Goal: Task Accomplishment & Management: Complete application form

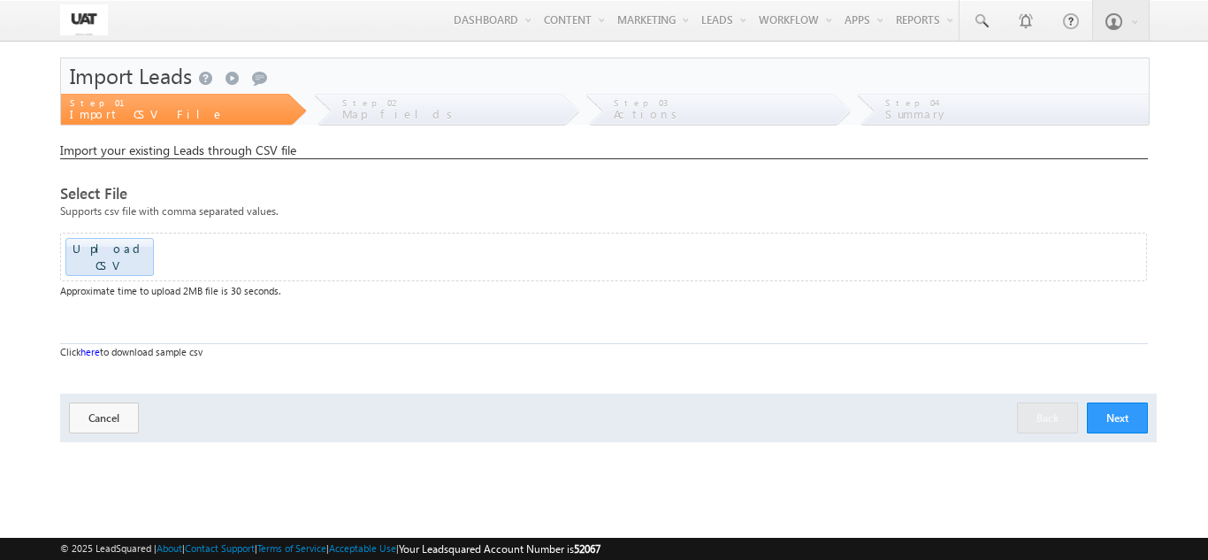
click at [90, 260] on div "Upload CSV" at bounding box center [109, 257] width 88 height 38
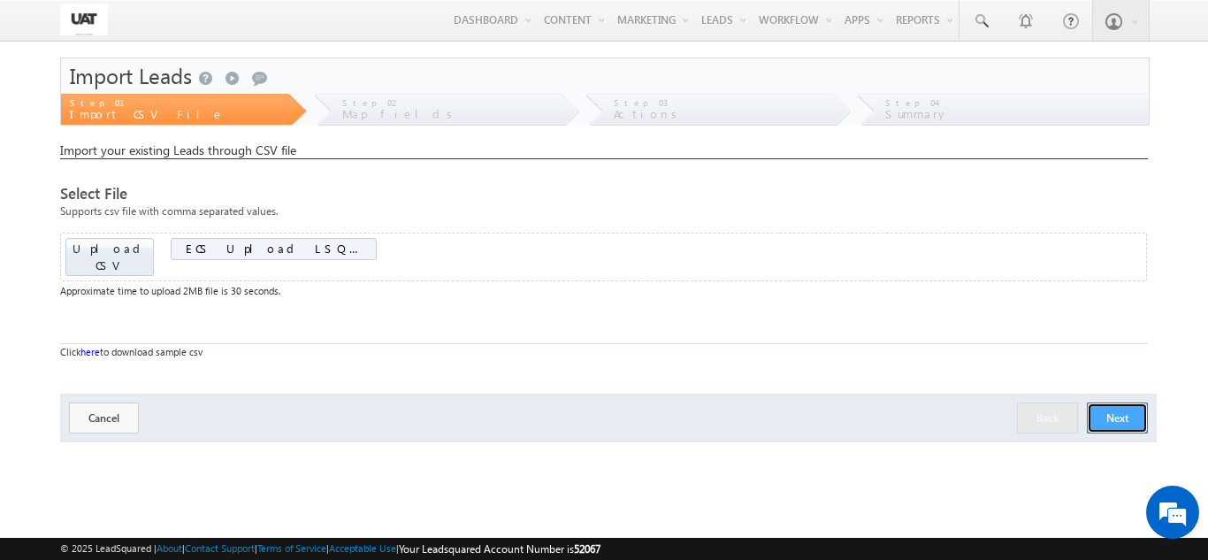
click at [1119, 404] on button "Next" at bounding box center [1117, 417] width 61 height 31
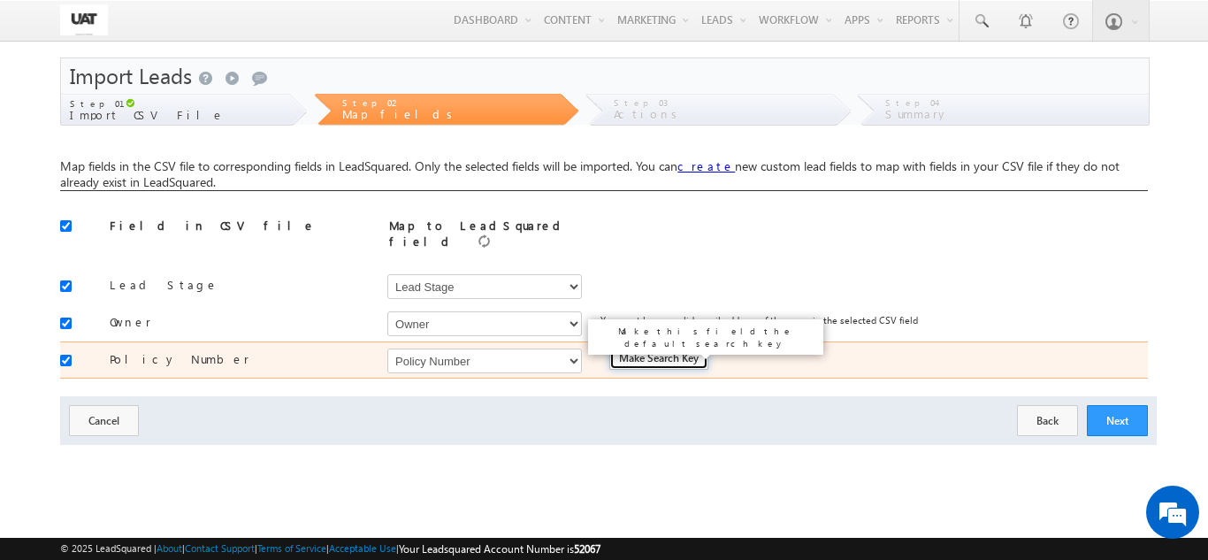
click at [629, 350] on input "Make Search Key" at bounding box center [658, 358] width 99 height 21
type input "Is Search Key"
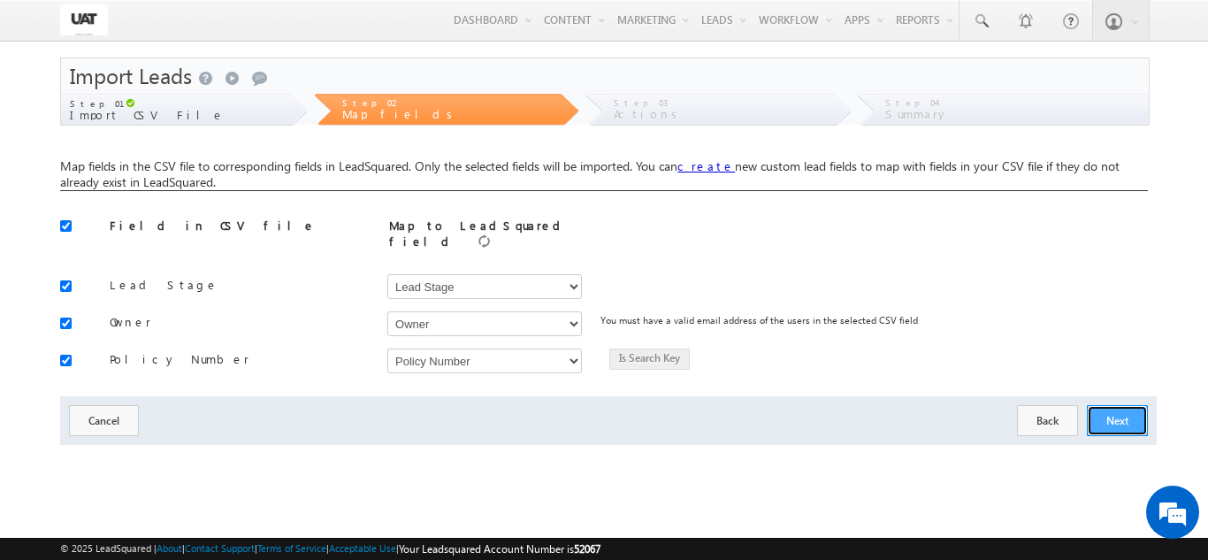
click at [1122, 414] on button "Next" at bounding box center [1117, 420] width 61 height 31
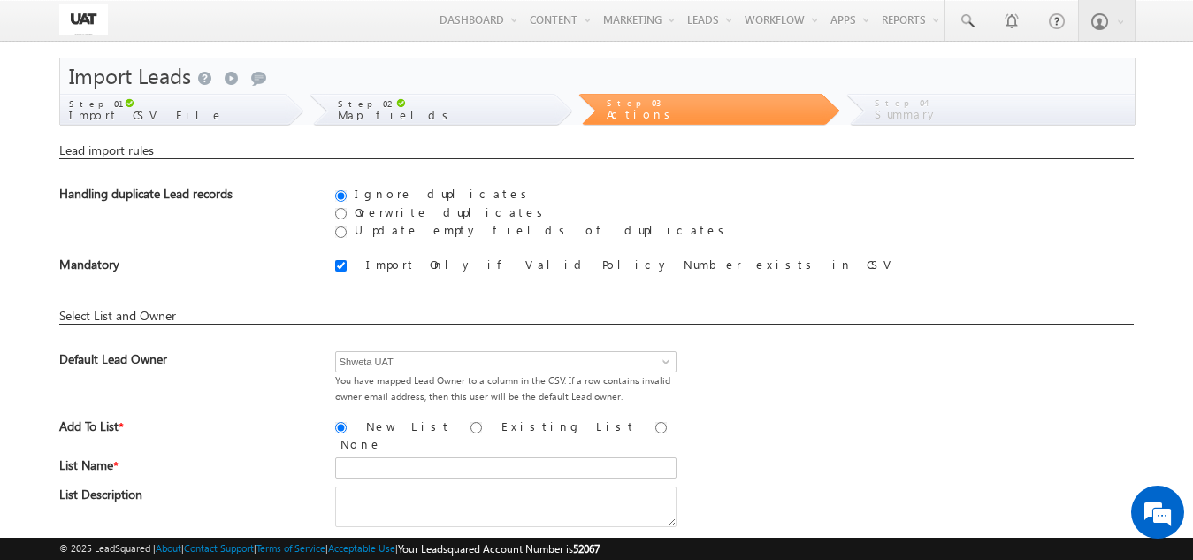
click at [370, 209] on label "Overwrite duplicates" at bounding box center [449, 211] width 200 height 15
click at [347, 209] on input "Overwrite duplicates" at bounding box center [340, 213] width 11 height 11
radio input "true"
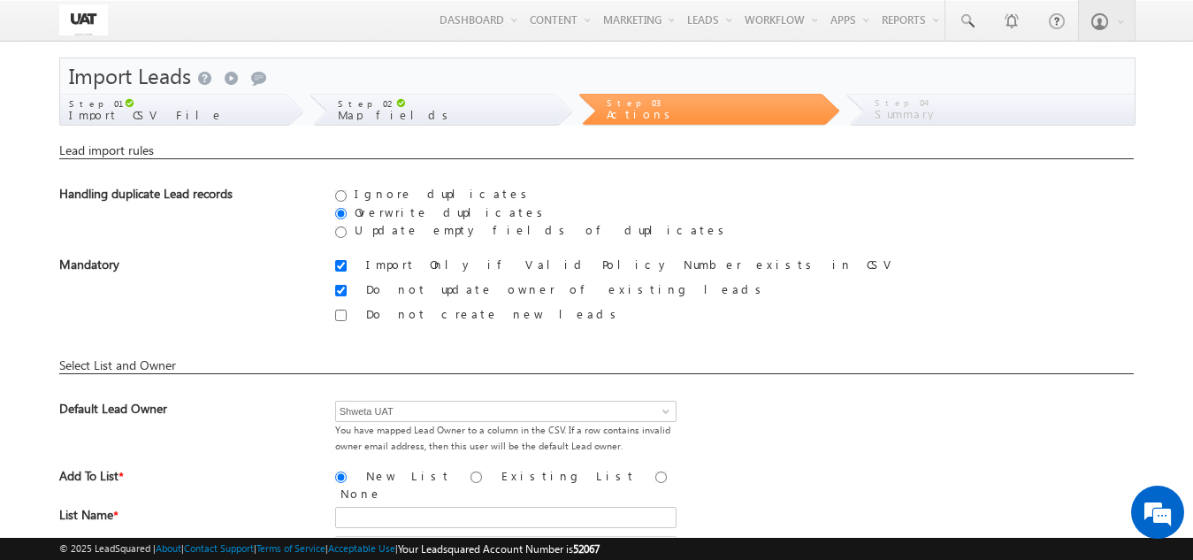
click at [415, 295] on label "Do not update owner of existing leads" at bounding box center [564, 288] width 407 height 15
click at [347, 295] on input "Do not update owner of existing leads" at bounding box center [340, 290] width 11 height 11
checkbox input "false"
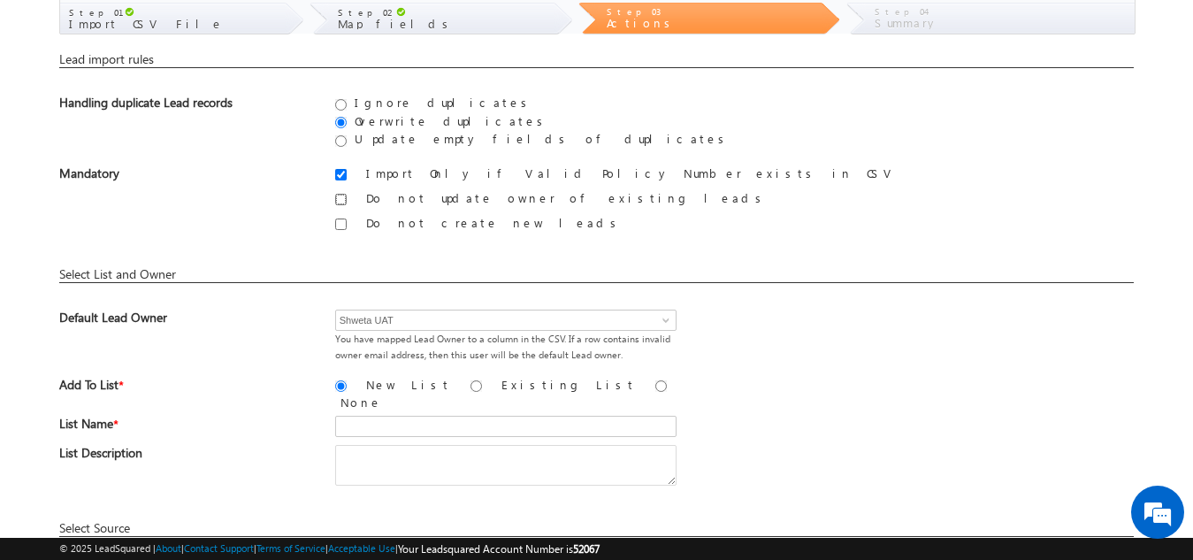
scroll to position [177, 0]
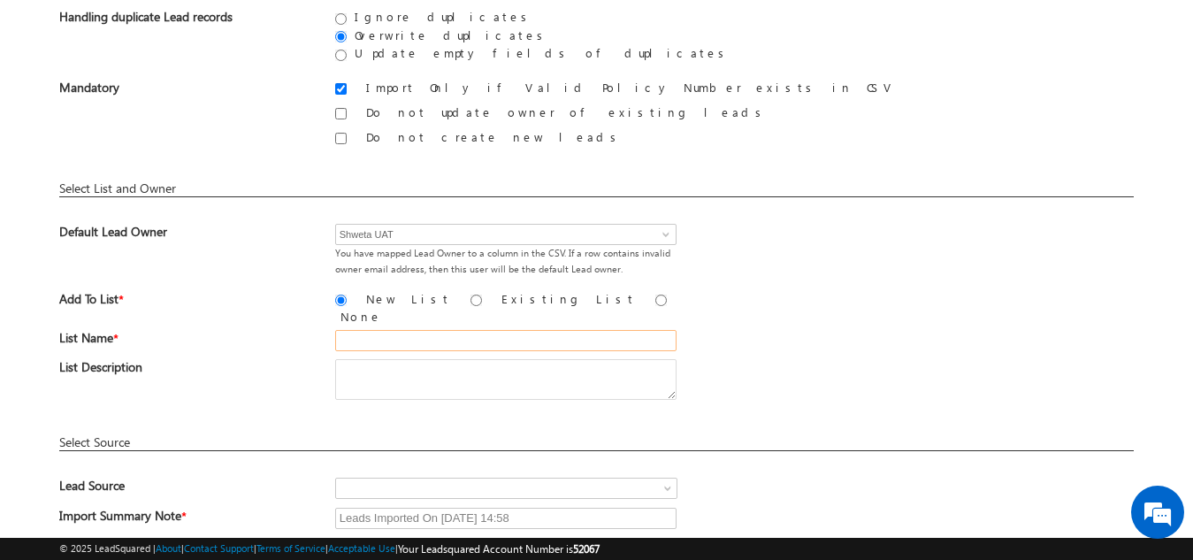
click at [394, 330] on input "text" at bounding box center [505, 340] width 341 height 21
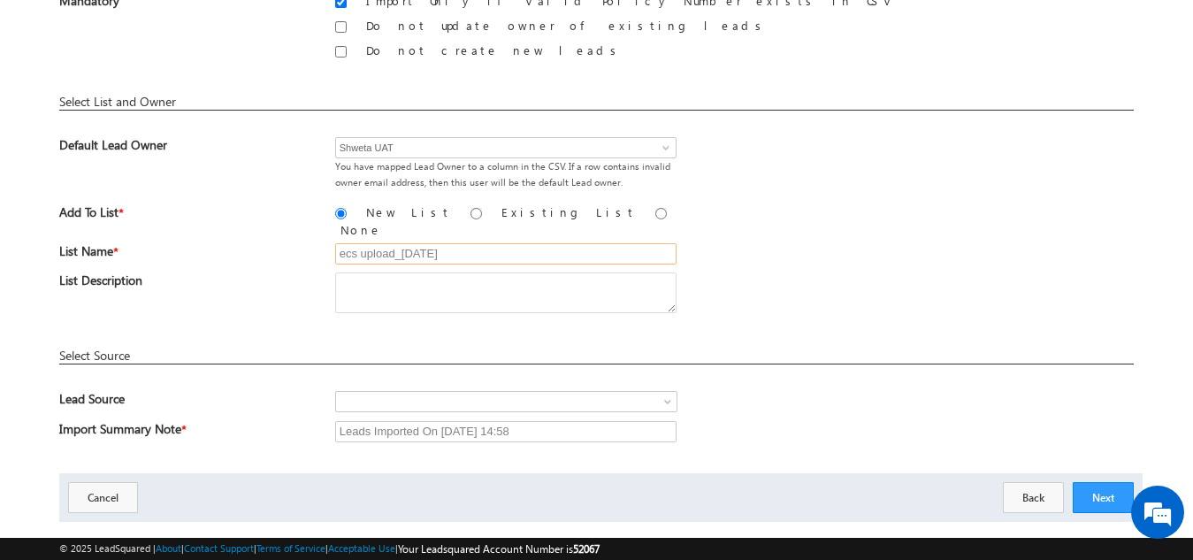
scroll to position [289, 0]
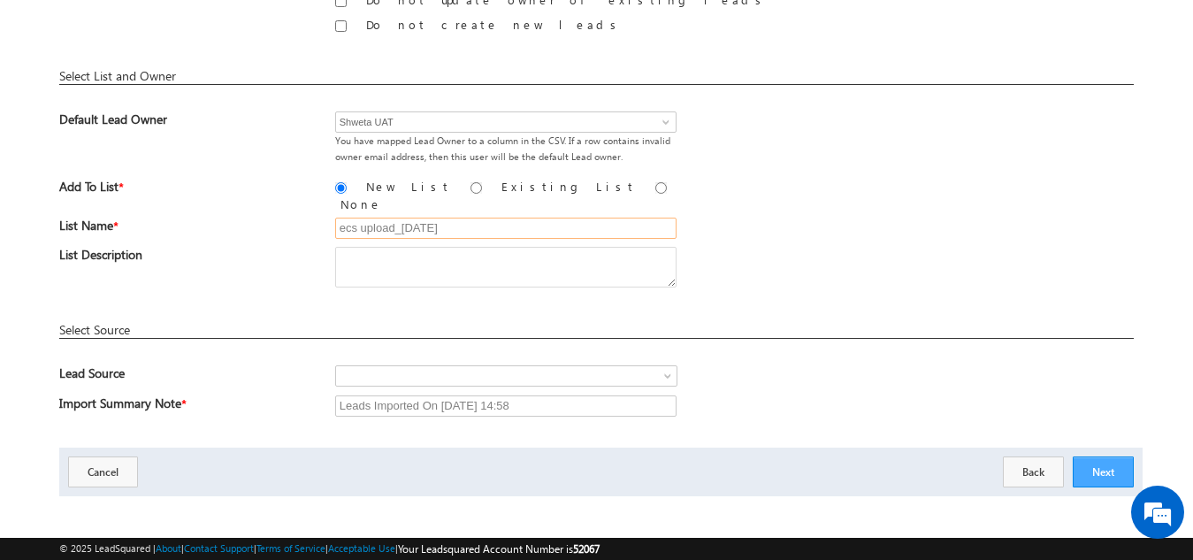
type input "ecs upload_14aug25"
click at [1122, 456] on button "Next" at bounding box center [1103, 471] width 61 height 31
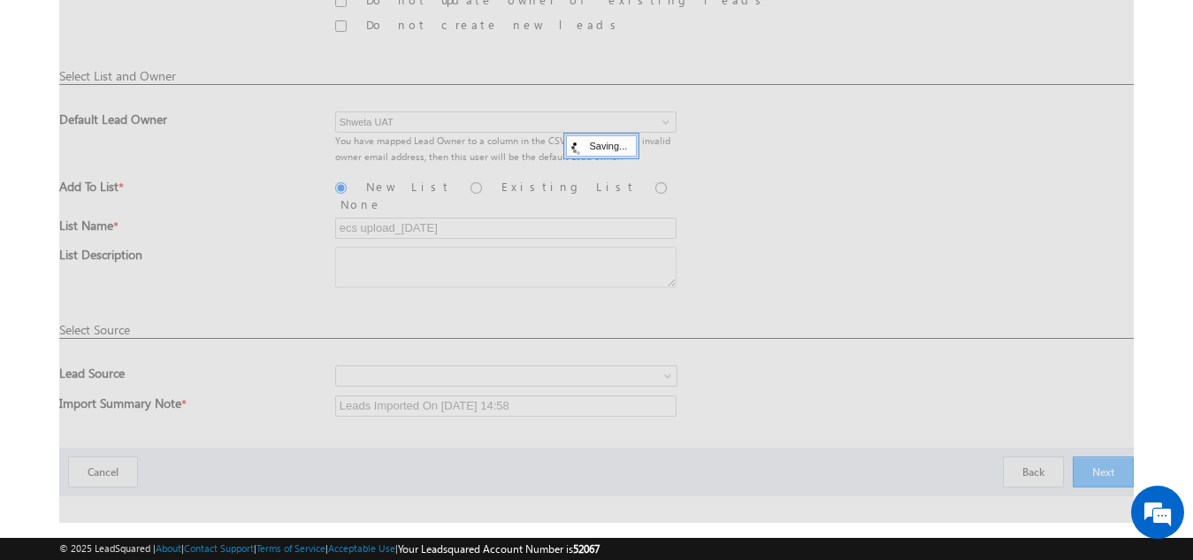
click at [1107, 457] on div at bounding box center [596, 145] width 1074 height 754
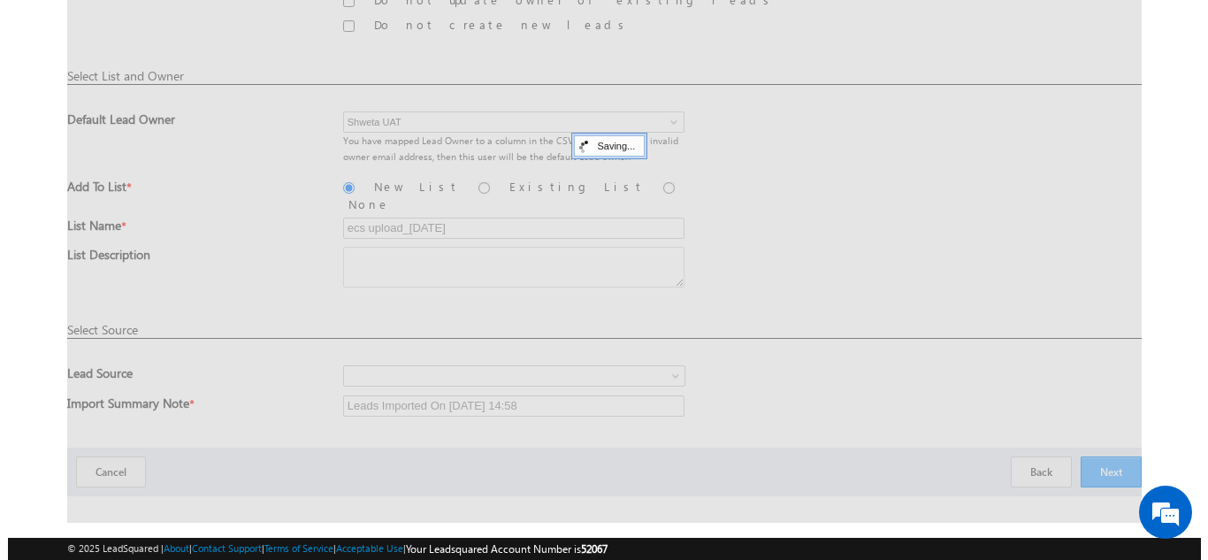
scroll to position [0, 0]
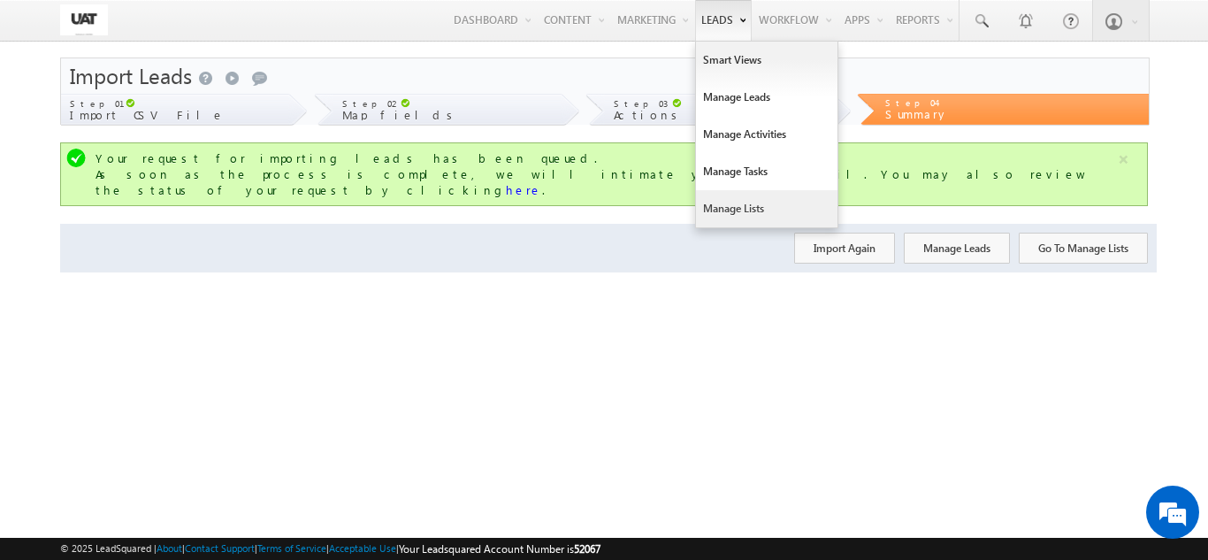
click at [725, 218] on link "Manage Lists" at bounding box center [767, 208] width 142 height 37
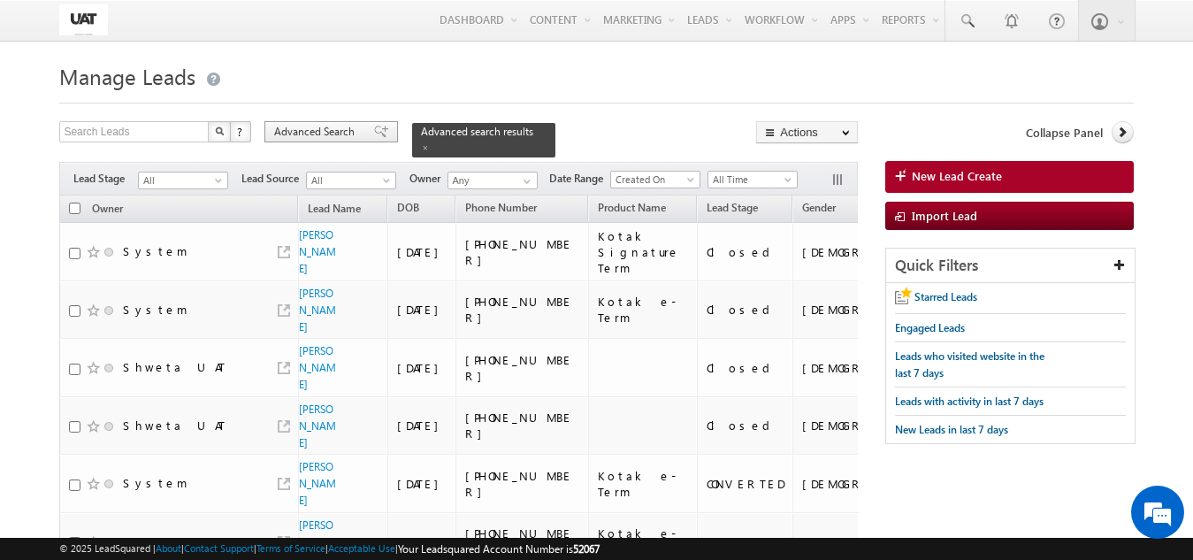
click at [300, 129] on span "Advanced Search" at bounding box center [317, 132] width 86 height 16
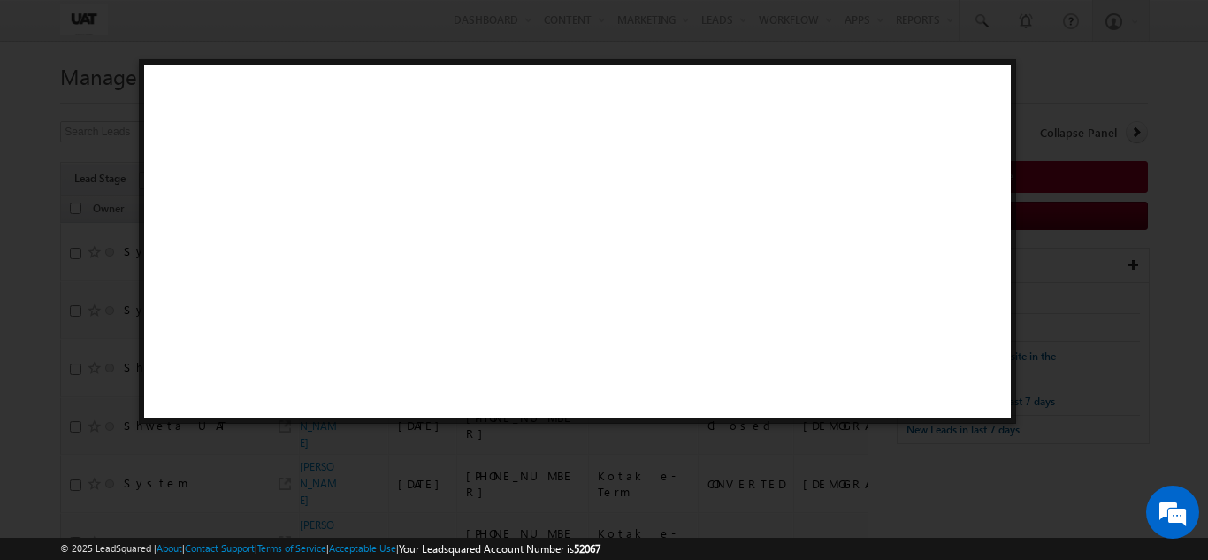
click at [300, 128] on div at bounding box center [577, 241] width 877 height 364
click at [364, 134] on div at bounding box center [577, 241] width 877 height 364
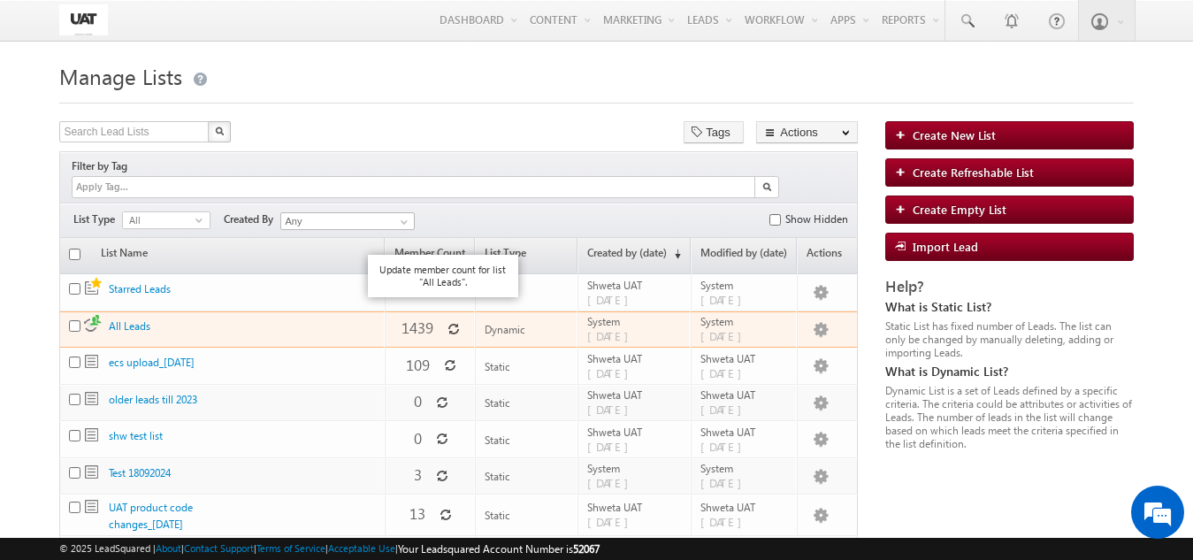
click at [448, 323] on icon at bounding box center [454, 329] width 12 height 12
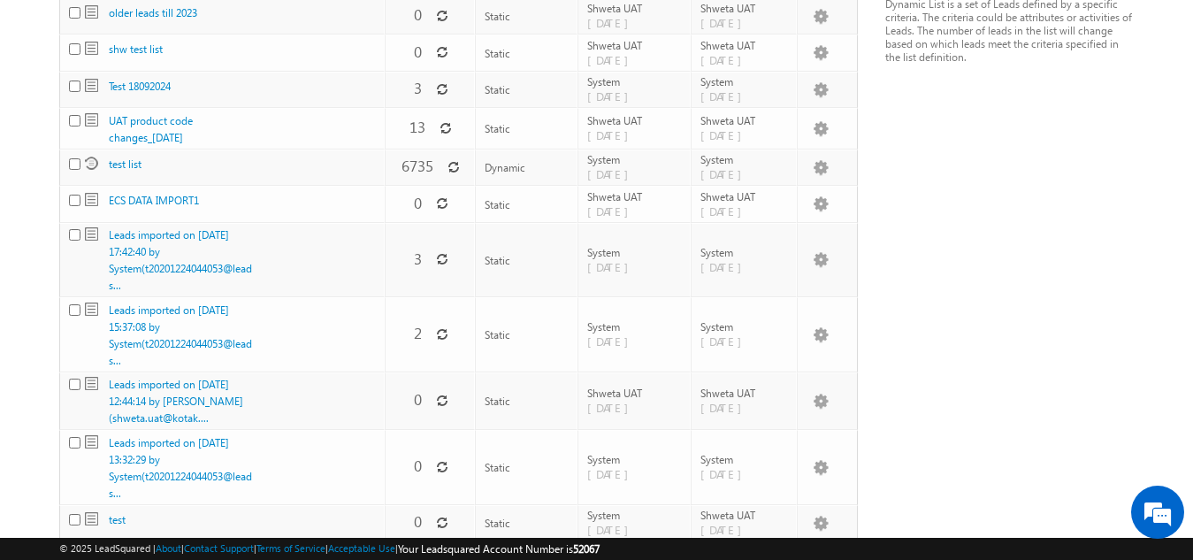
scroll to position [442, 0]
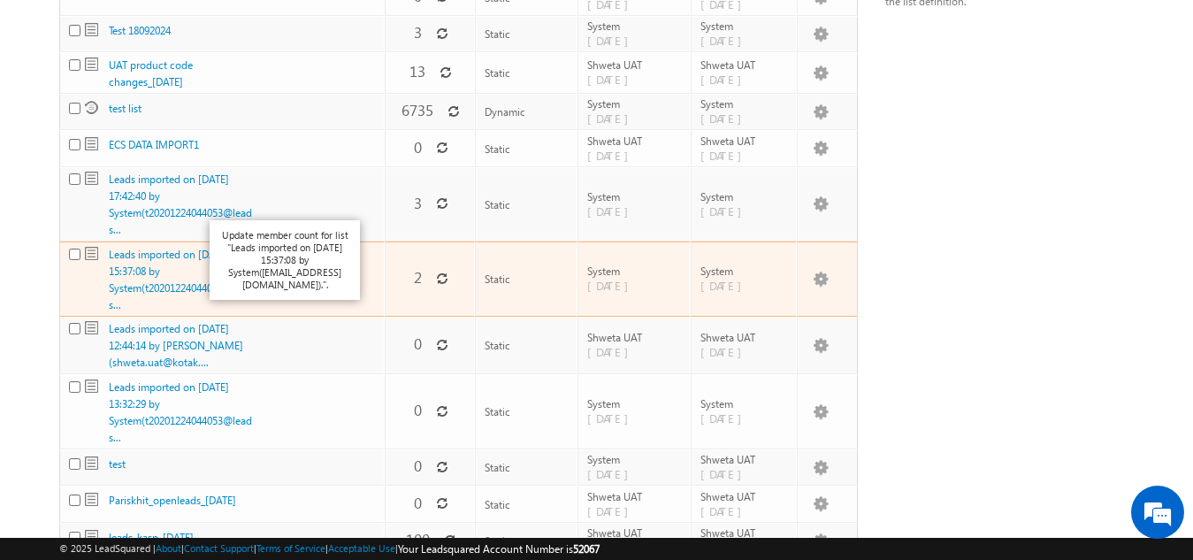
click at [436, 272] on icon at bounding box center [442, 278] width 12 height 12
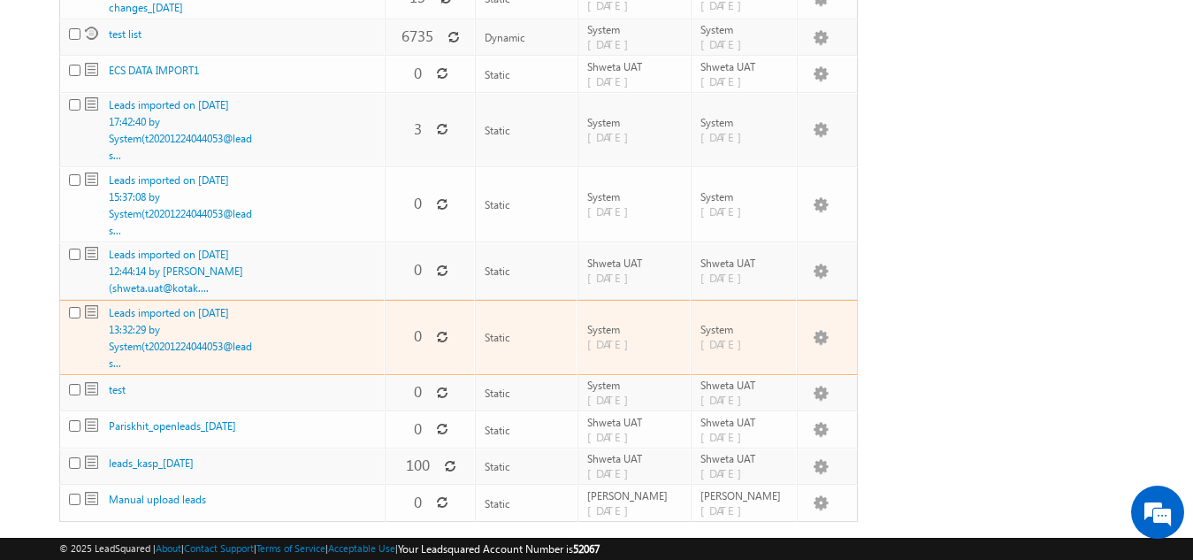
scroll to position [591, 0]
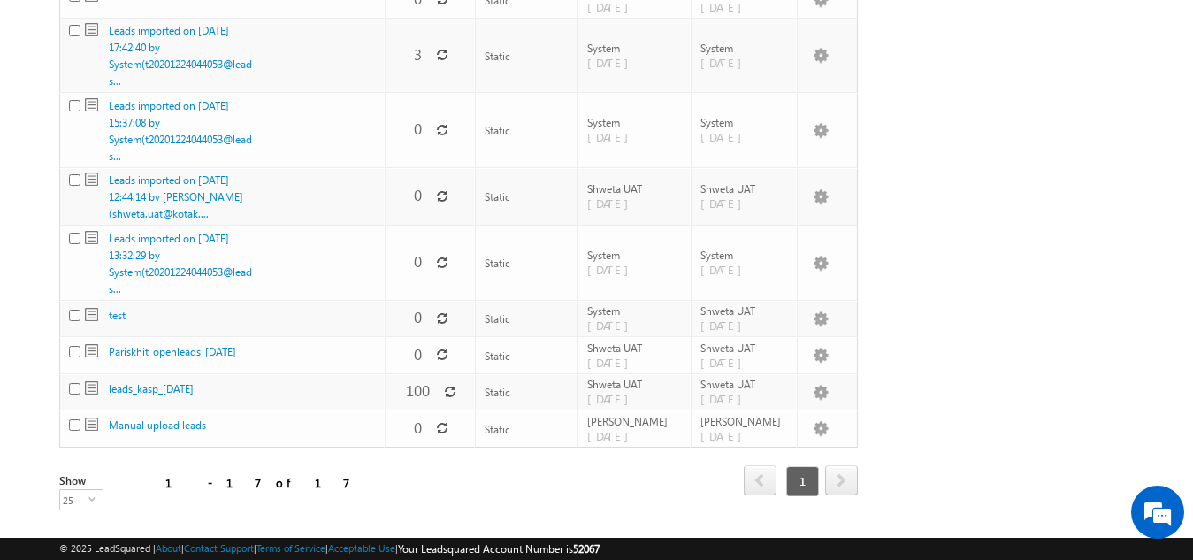
click at [442, 372] on p "Update member count for list "leads_kasp_4july"." at bounding box center [419, 361] width 133 height 25
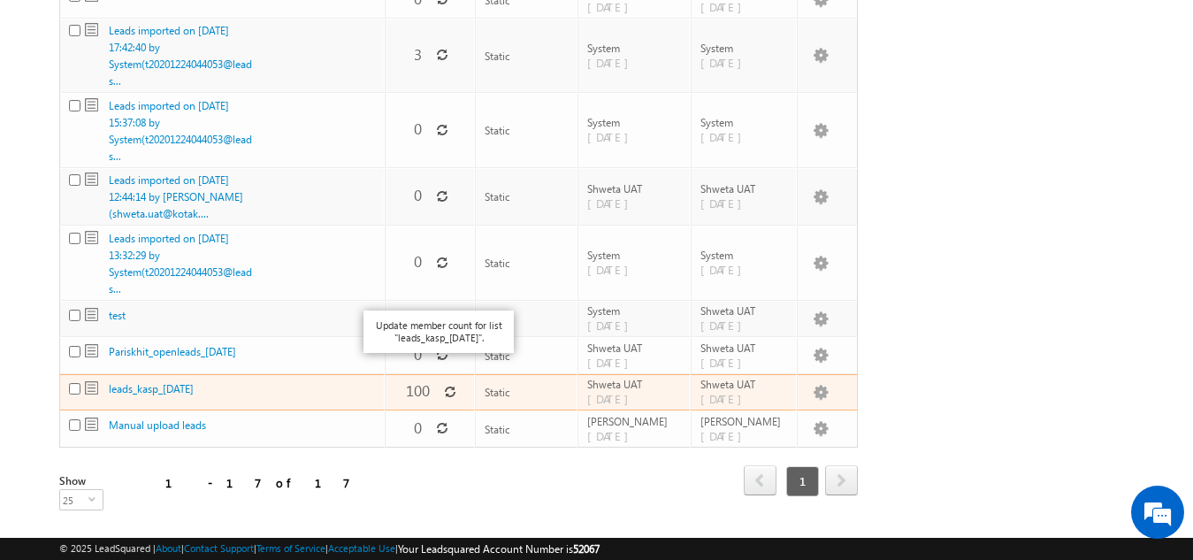
click at [444, 386] on icon at bounding box center [450, 392] width 12 height 12
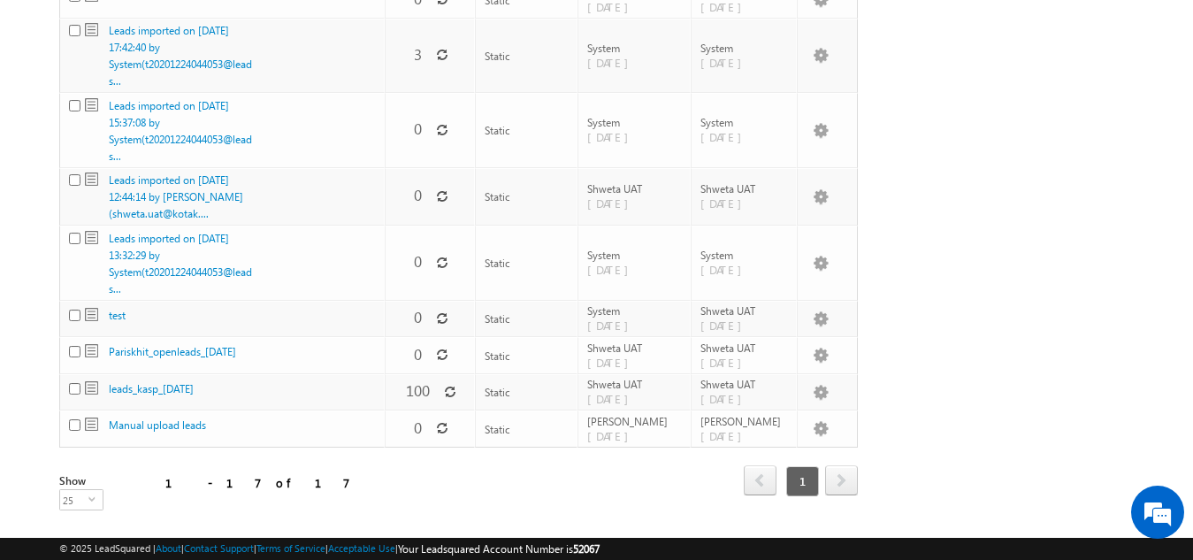
click at [429, 404] on p "Update member count for list "Manual upload leads"." at bounding box center [402, 399] width 133 height 25
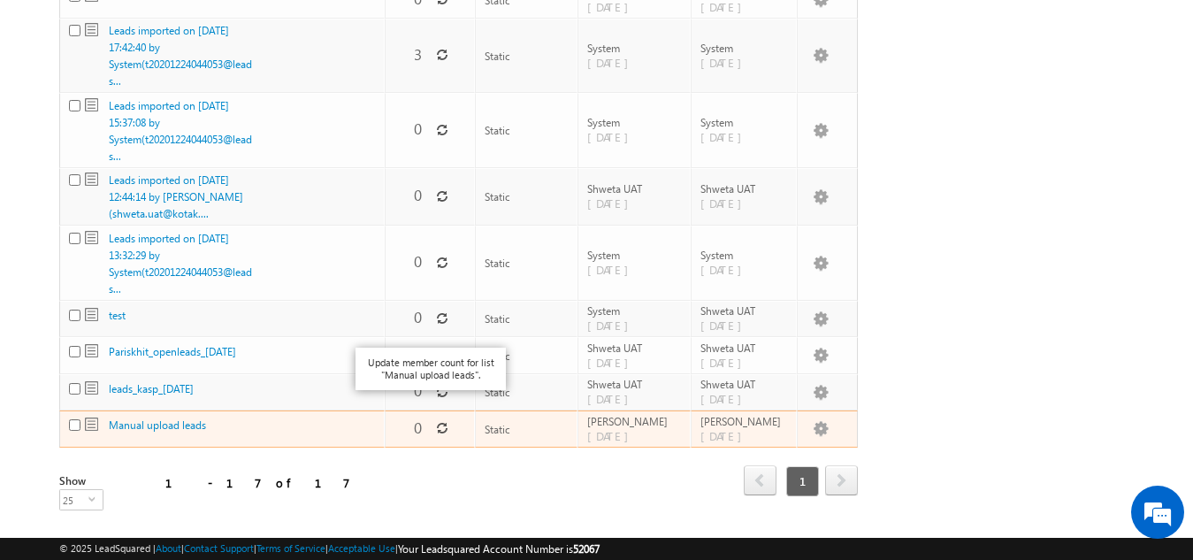
drag, startPoint x: 431, startPoint y: 399, endPoint x: 429, endPoint y: 410, distance: 11.6
click at [436, 422] on icon at bounding box center [442, 428] width 12 height 12
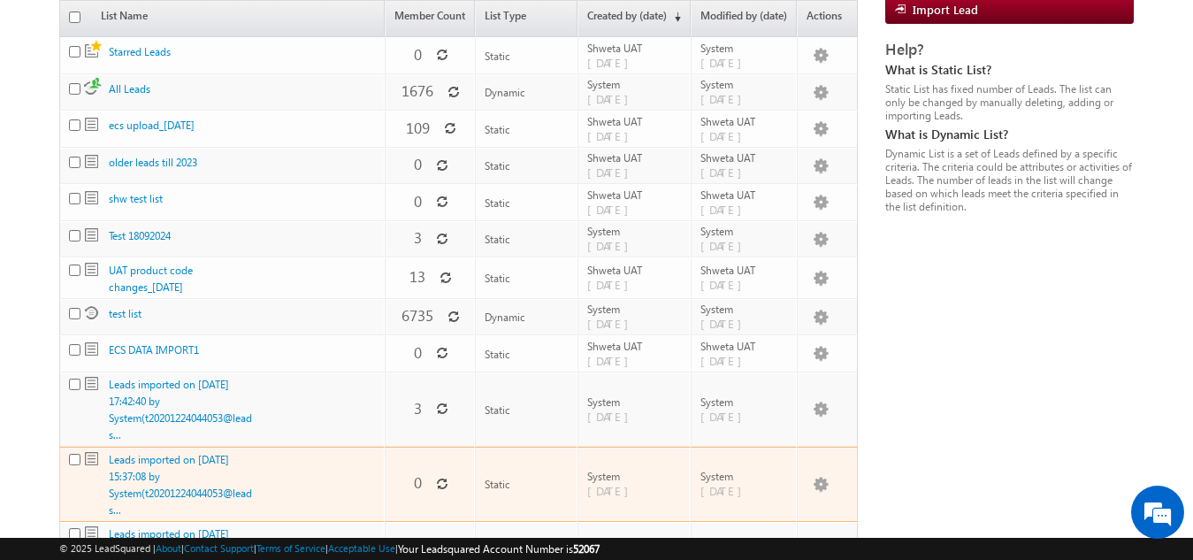
scroll to position [0, 0]
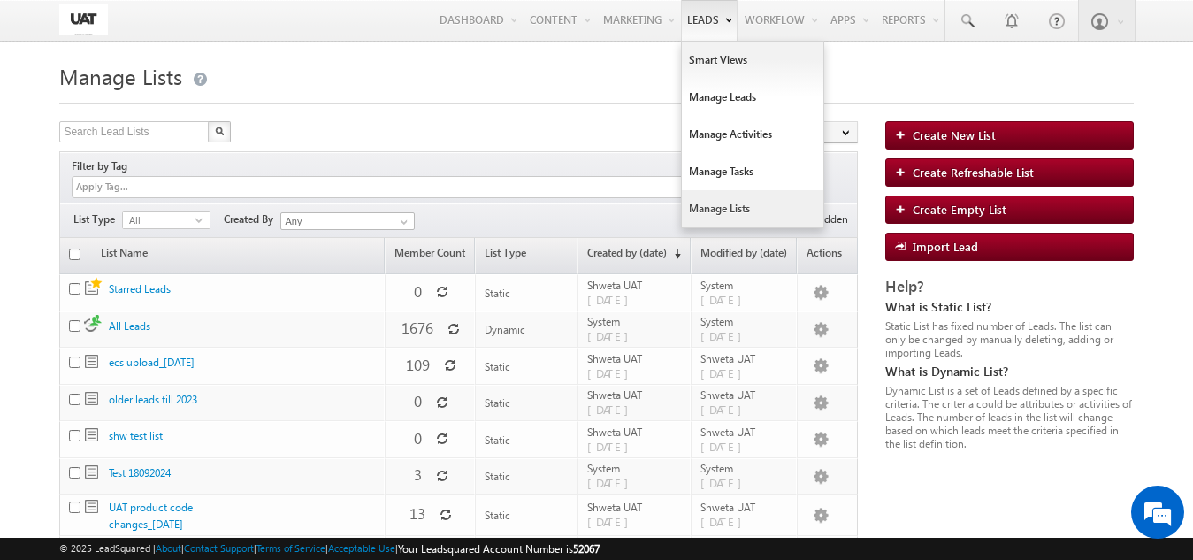
click at [681, 30] on link "Leads" at bounding box center [709, 20] width 57 height 41
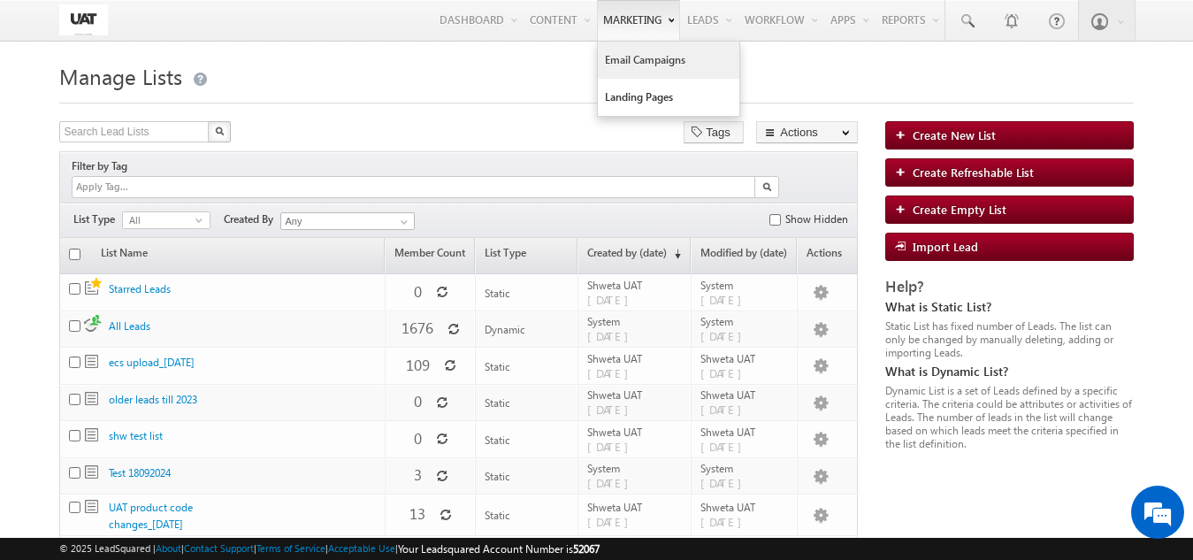
click at [625, 67] on link "Email Campaigns" at bounding box center [669, 60] width 142 height 37
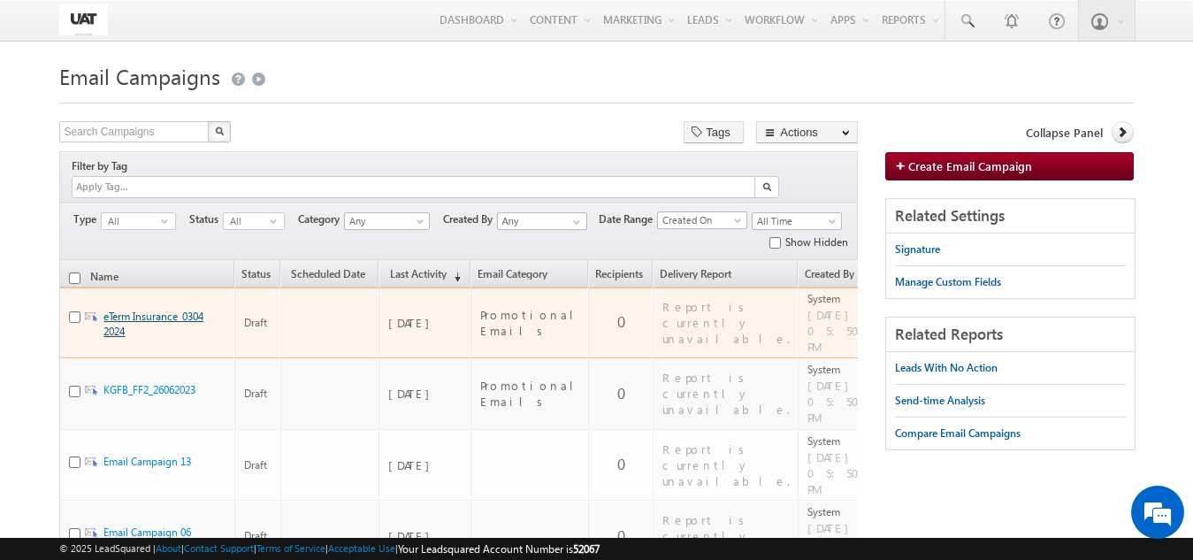
click at [191, 310] on link "eTerm Insurance_03042024" at bounding box center [153, 324] width 100 height 28
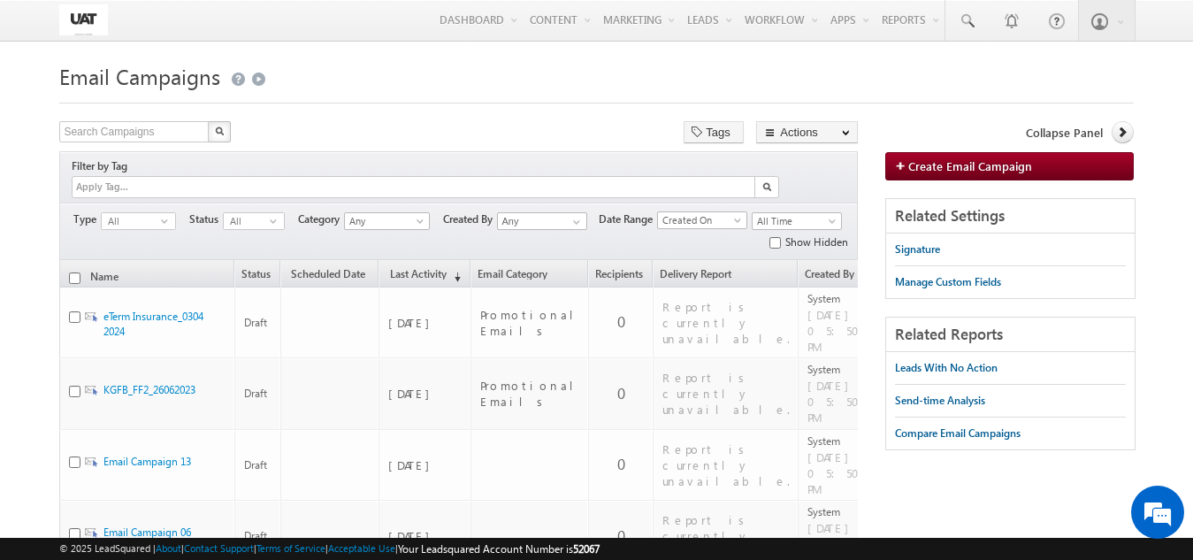
click at [434, 208] on div "Filters Type All select -1 Status All select -1 Category Any Newsletter Promoti…" at bounding box center [458, 231] width 799 height 57
click at [417, 213] on span "Any" at bounding box center [385, 221] width 80 height 16
click at [529, 212] on input "Any" at bounding box center [542, 221] width 90 height 18
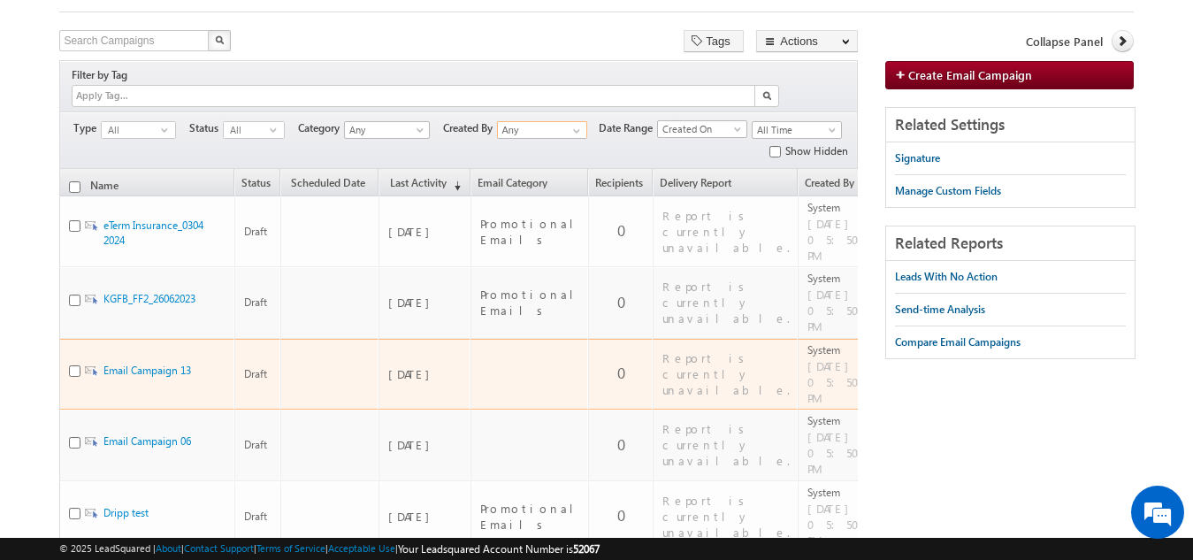
scroll to position [177, 0]
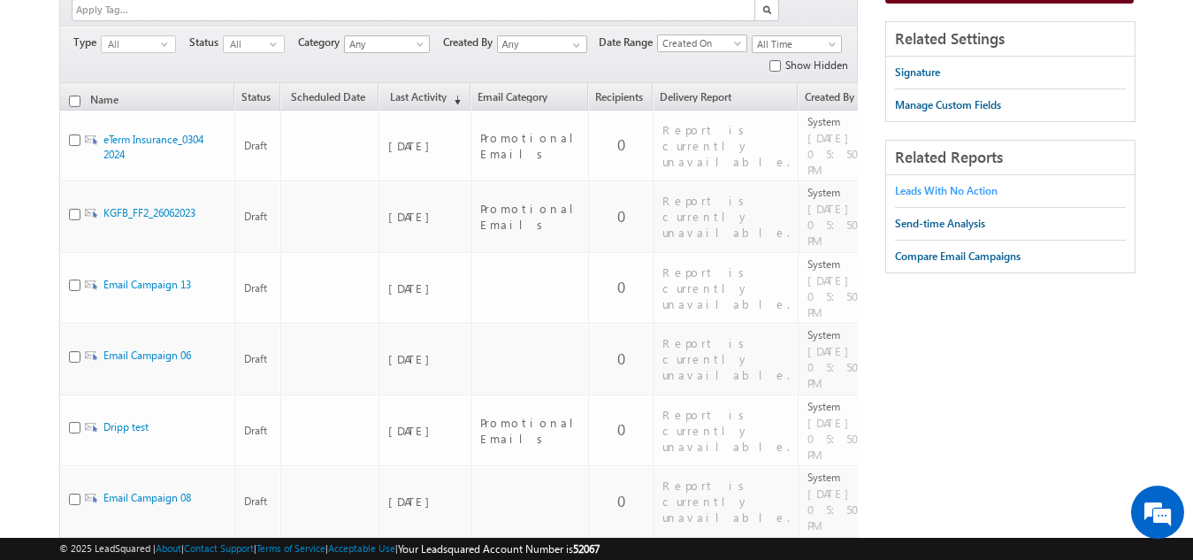
click at [972, 193] on div "Leads With No Action" at bounding box center [946, 191] width 103 height 16
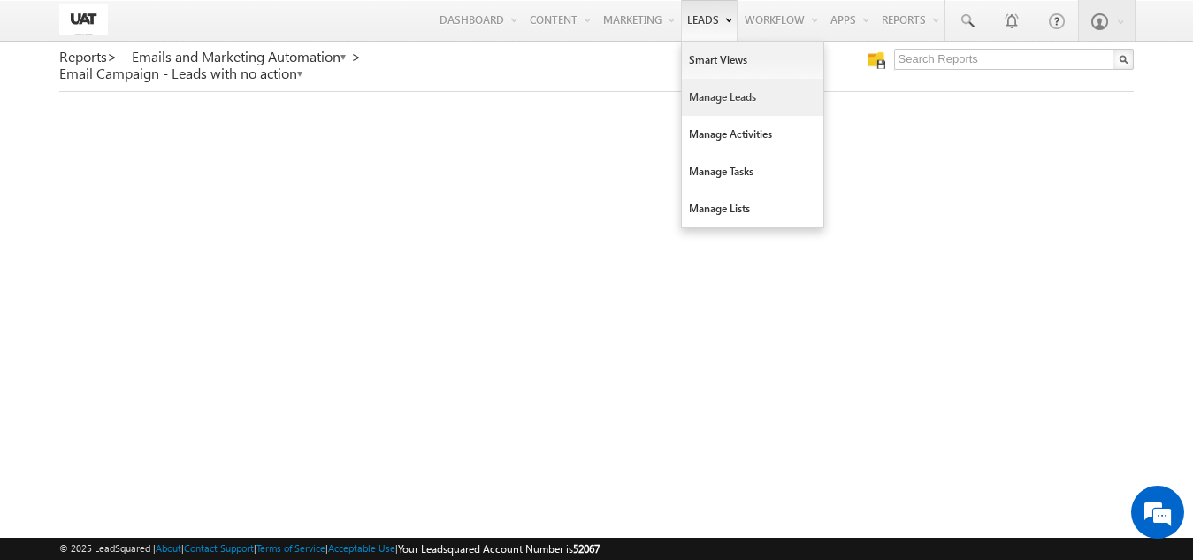
click at [706, 95] on link "Manage Leads" at bounding box center [753, 97] width 142 height 37
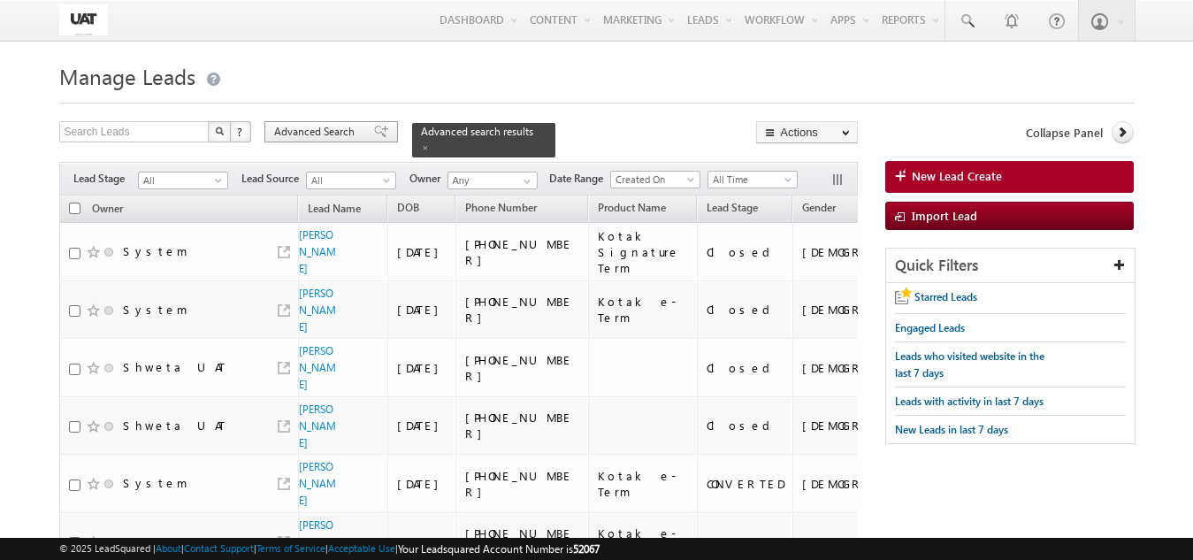
click at [315, 123] on div "Advanced Search" at bounding box center [331, 131] width 134 height 21
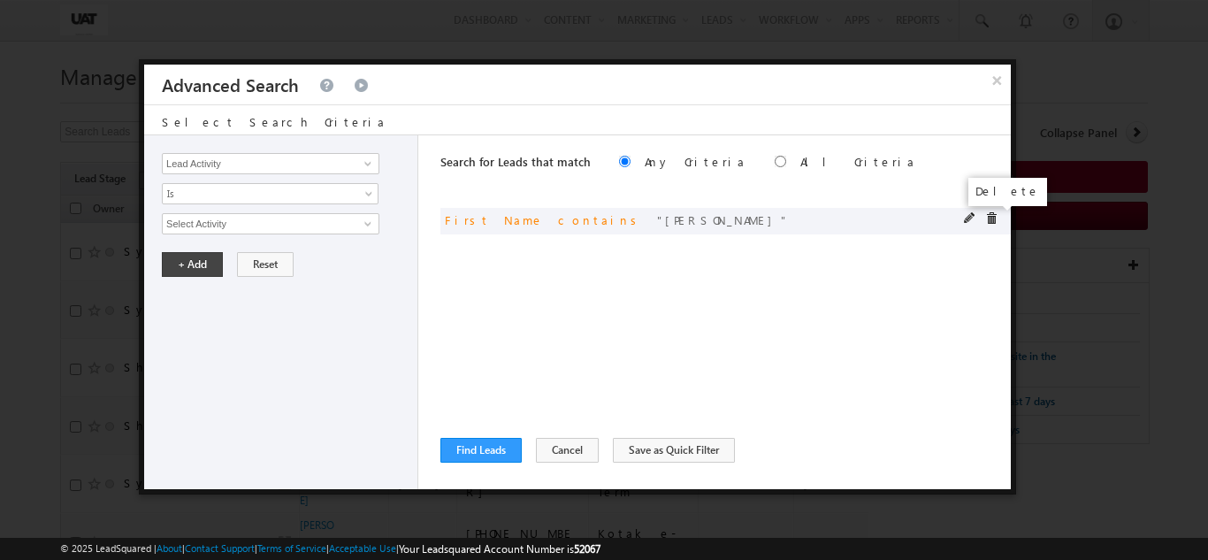
click at [993, 218] on span at bounding box center [991, 218] width 12 height 12
click at [358, 163] on link at bounding box center [366, 164] width 22 height 18
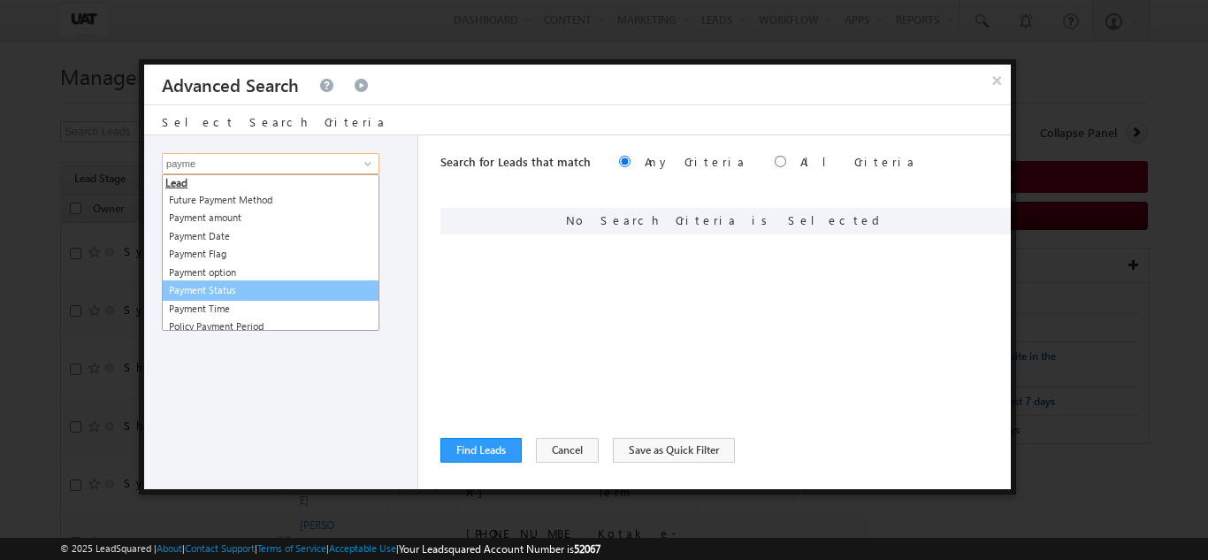
click at [239, 295] on link "Payment Status" at bounding box center [271, 290] width 218 height 20
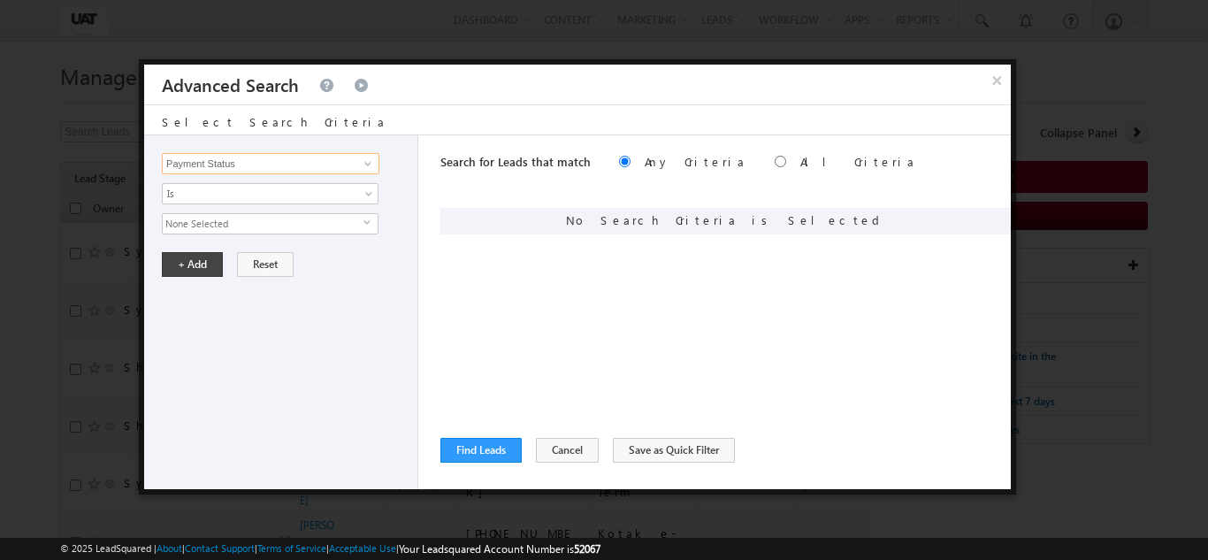
type input "Payment Status"
click at [244, 217] on span "None Selected" at bounding box center [263, 223] width 201 height 19
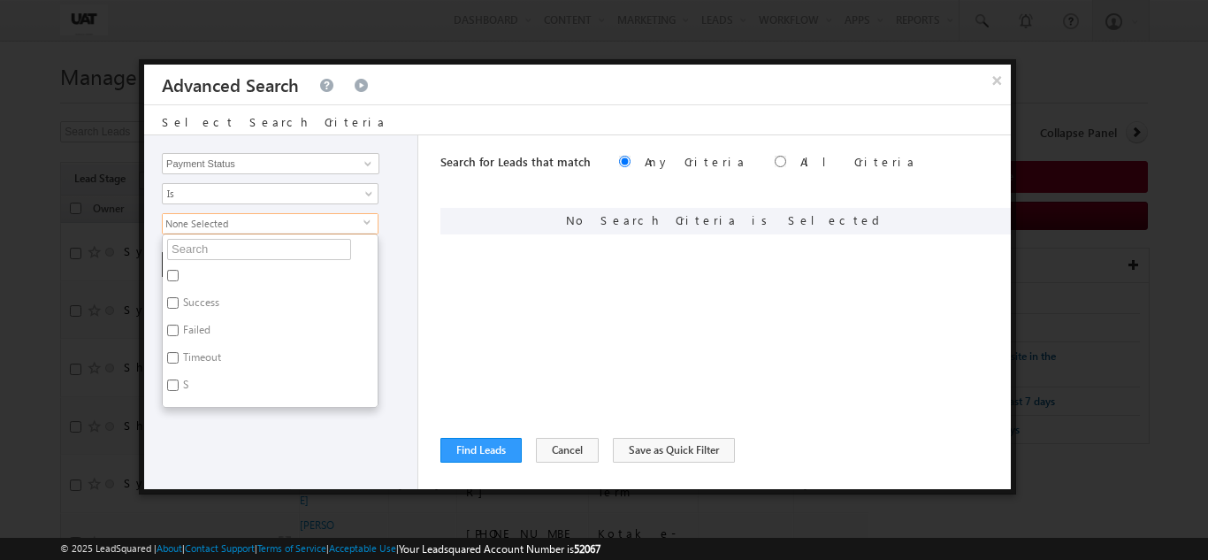
click at [244, 231] on span "None Selected" at bounding box center [263, 223] width 201 height 19
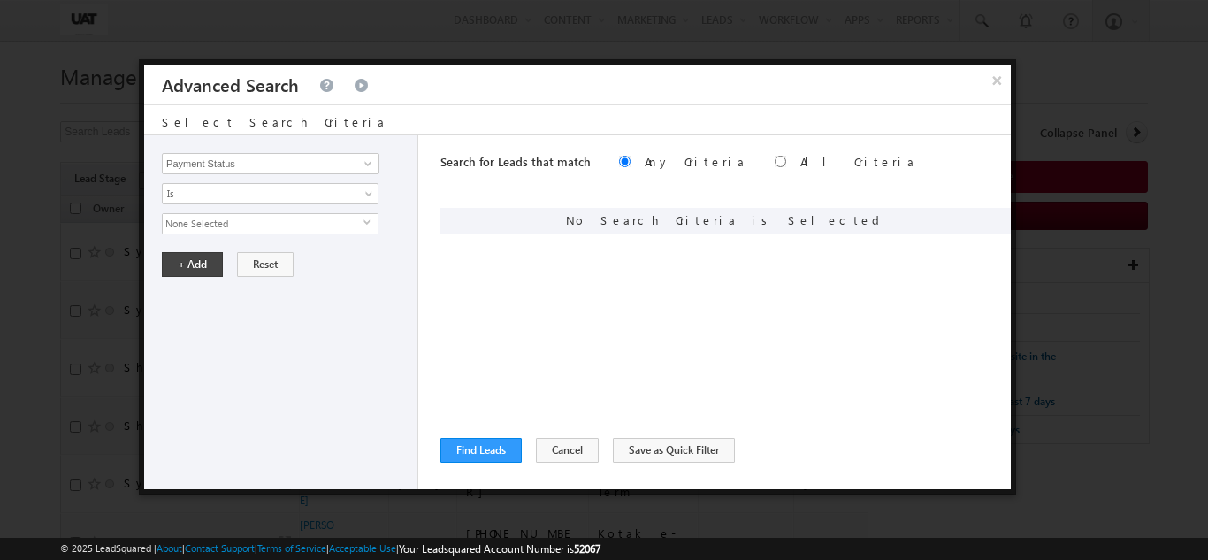
click at [247, 231] on span "None Selected" at bounding box center [263, 223] width 201 height 19
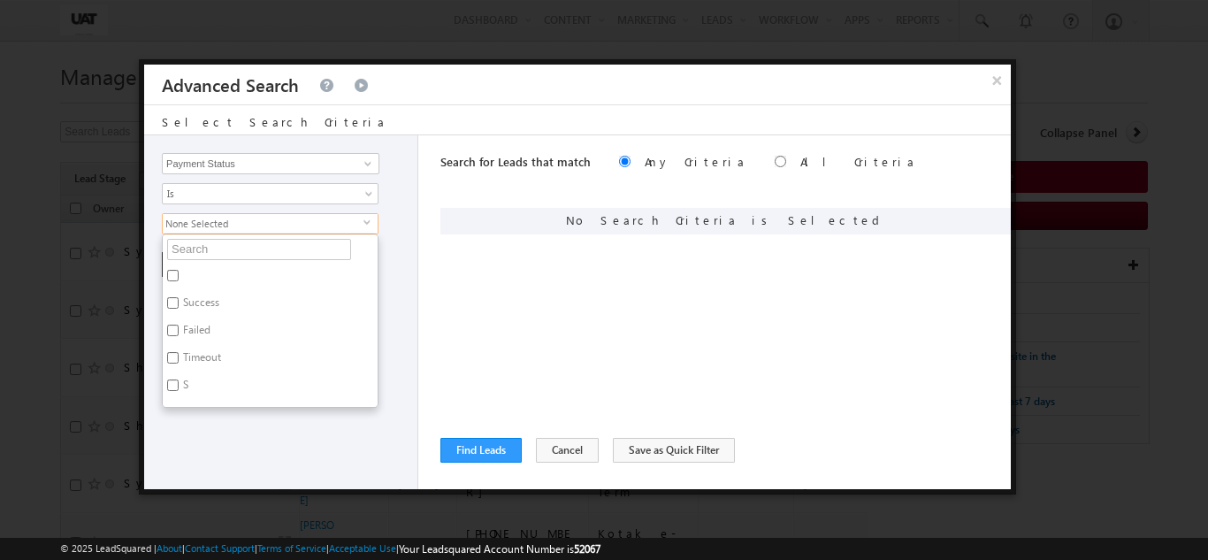
click at [216, 300] on label "Success" at bounding box center [200, 305] width 74 height 27
click at [179, 300] on input "Success" at bounding box center [172, 302] width 11 height 11
checkbox input "true"
click at [258, 438] on div "Lead Activity Task Sales Group Prospect Id [DATE] Open Leads 30 days not conver…" at bounding box center [281, 312] width 274 height 354
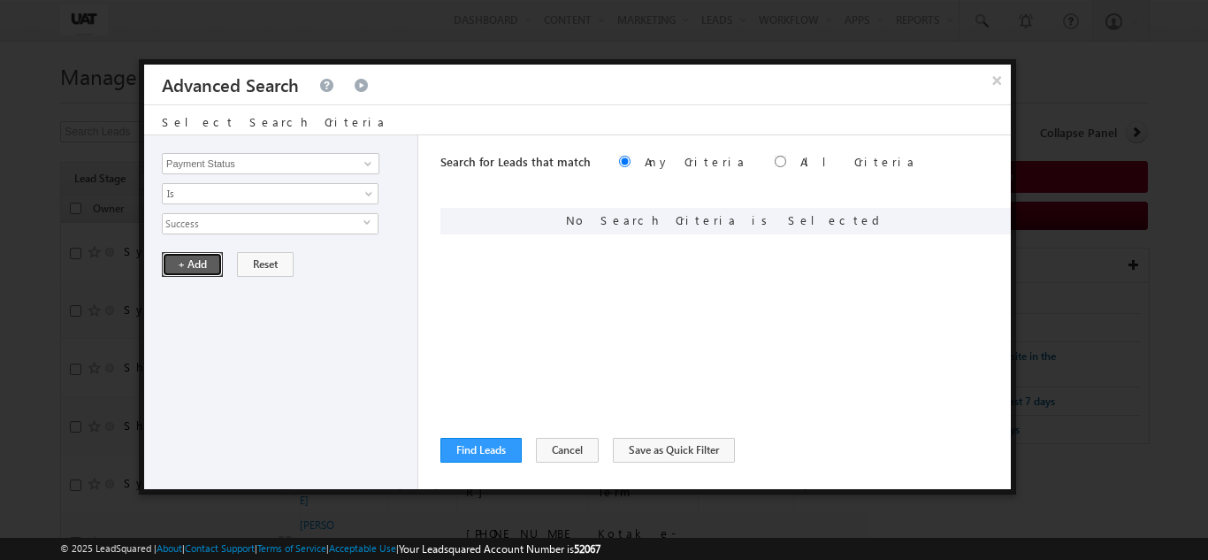
click at [199, 264] on button "+ Add" at bounding box center [192, 264] width 61 height 25
click at [487, 451] on button "Find Leads" at bounding box center [480, 450] width 81 height 25
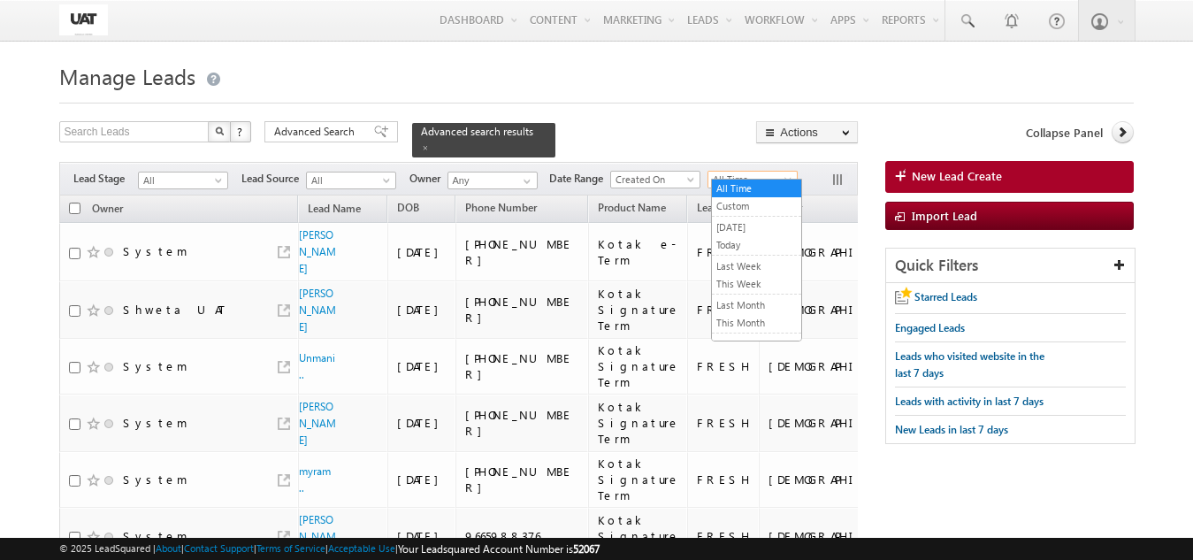
click at [731, 172] on span "All Time" at bounding box center [750, 180] width 84 height 16
click at [739, 249] on link "Today" at bounding box center [756, 245] width 89 height 16
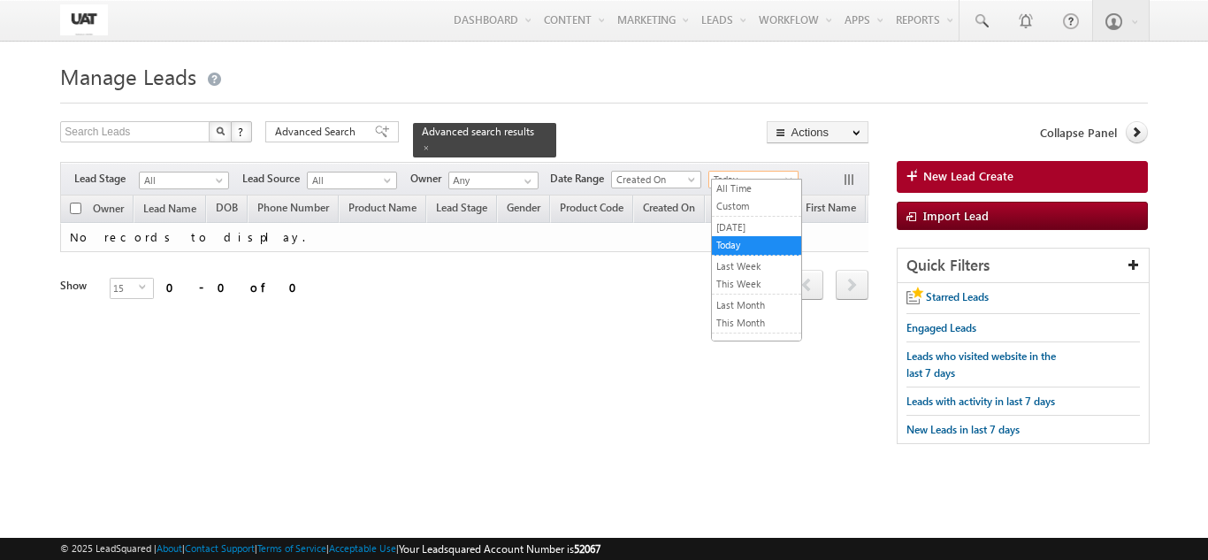
click at [734, 172] on span "Today" at bounding box center [751, 180] width 84 height 16
click at [733, 231] on link "[DATE]" at bounding box center [756, 227] width 89 height 16
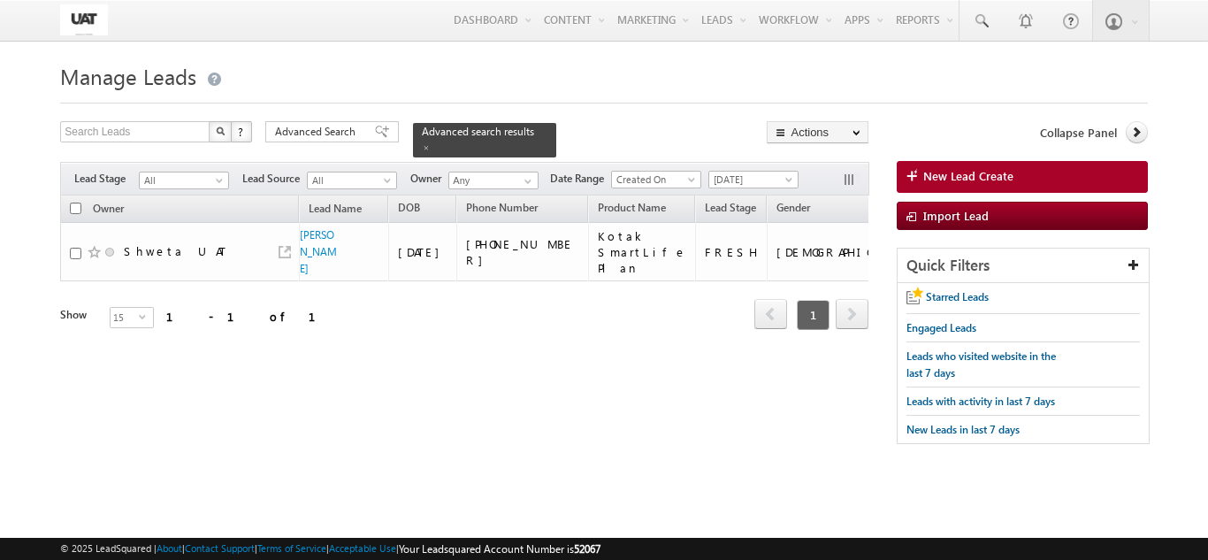
drag, startPoint x: 237, startPoint y: 356, endPoint x: 279, endPoint y: 358, distance: 41.7
click at [279, 356] on div "Owner Lead Name DOB Phone Number Product Name" at bounding box center [464, 275] width 808 height 161
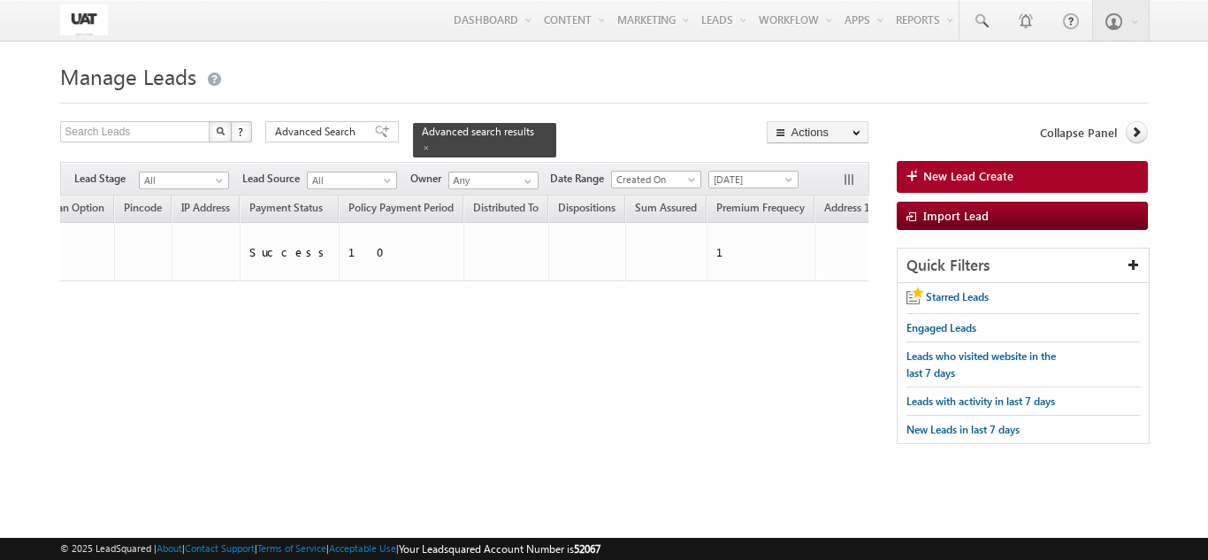
scroll to position [0, 2694]
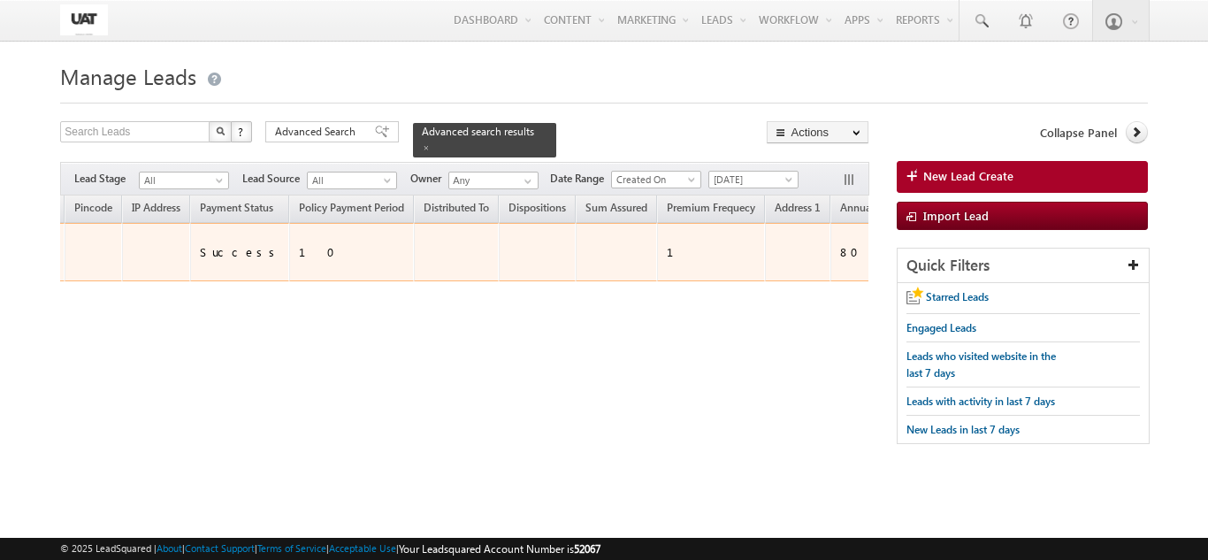
drag, startPoint x: 731, startPoint y: 254, endPoint x: 810, endPoint y: 254, distance: 78.7
copy tr "631147621"
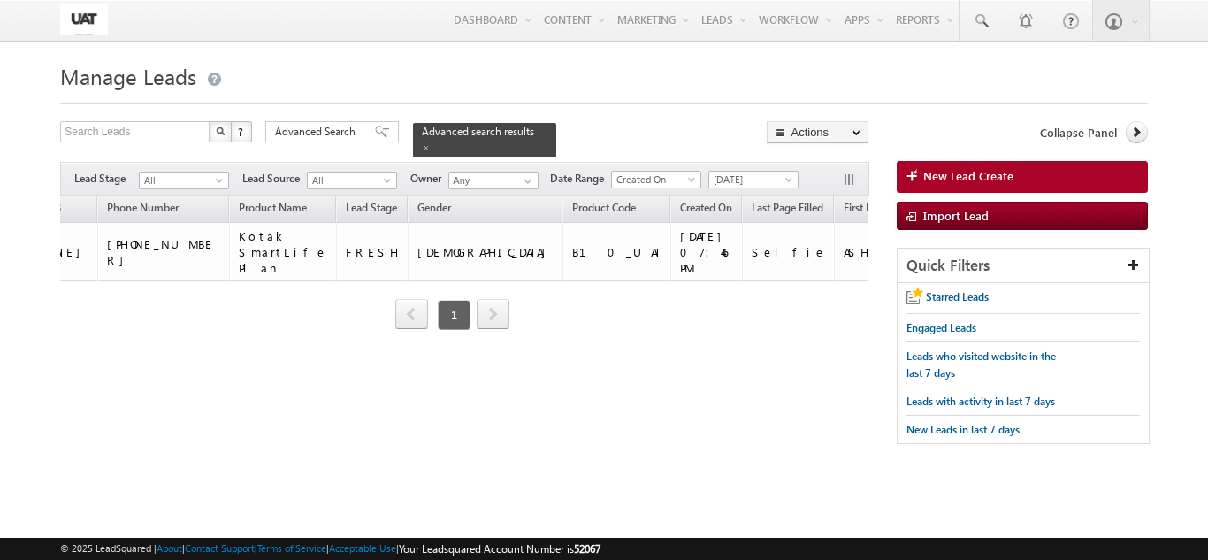
scroll to position [0, 414]
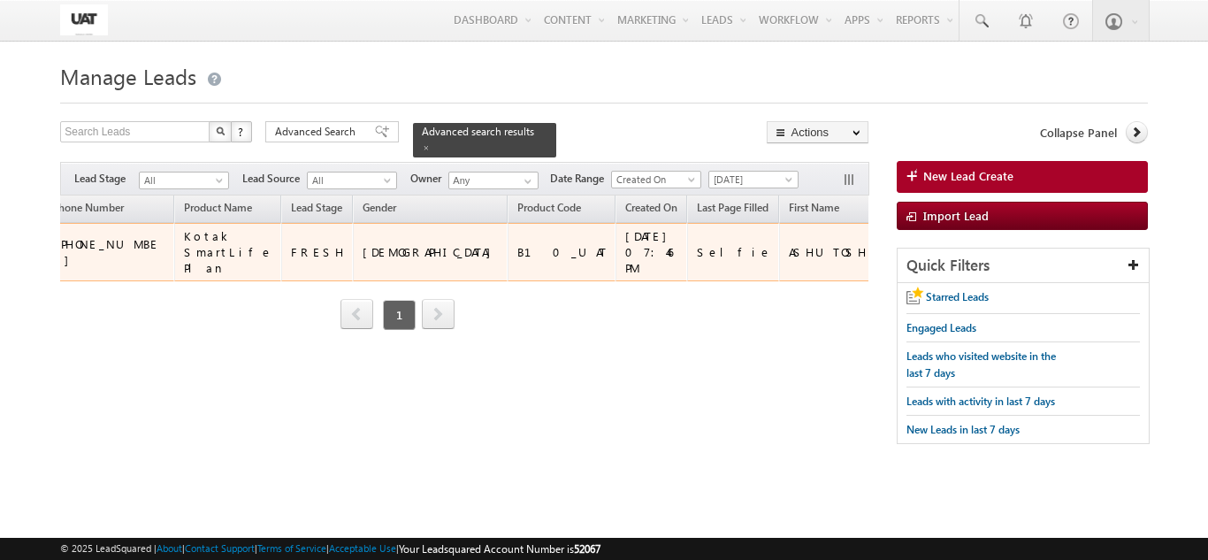
click at [616, 267] on td "[DATE] 07:46 PM" at bounding box center [652, 252] width 72 height 58
click at [625, 261] on div "[DATE] 07:46 PM" at bounding box center [652, 252] width 54 height 48
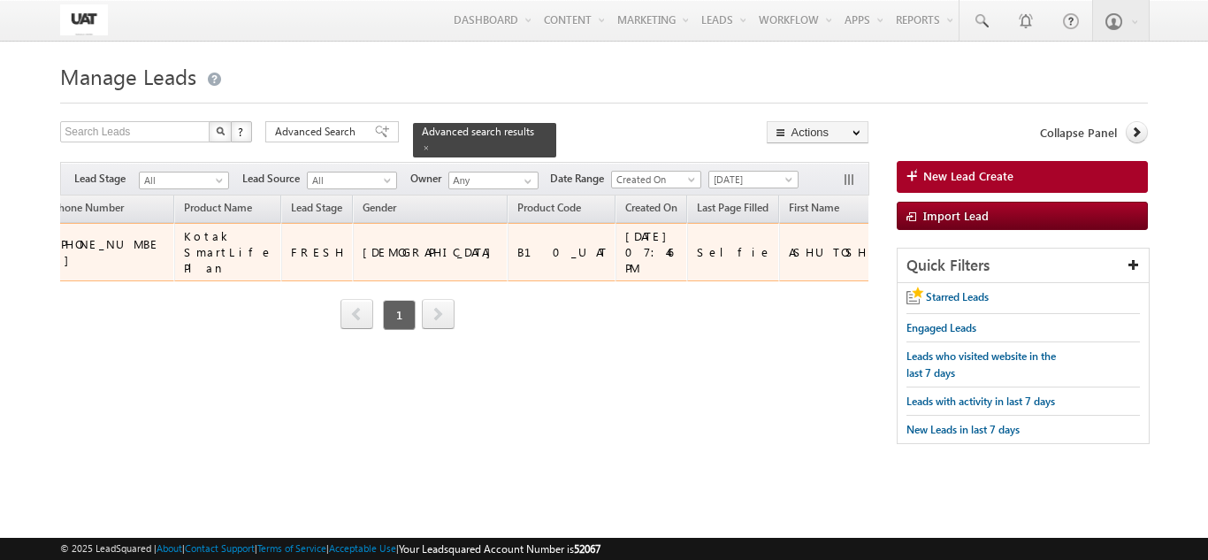
click at [625, 261] on div "[DATE] 07:46 PM" at bounding box center [652, 252] width 54 height 48
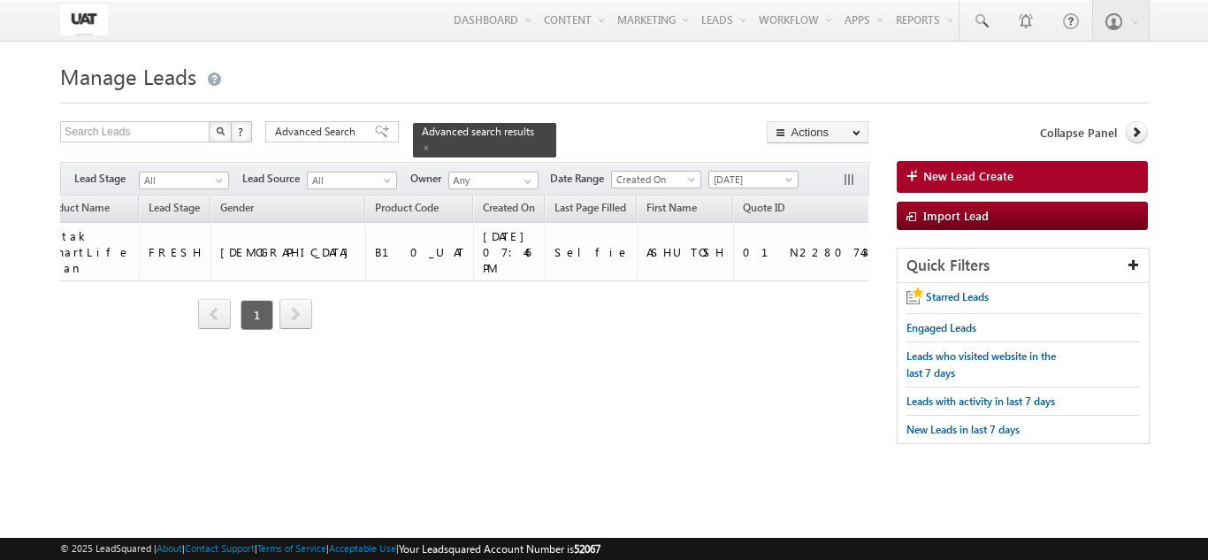
scroll to position [0, 694]
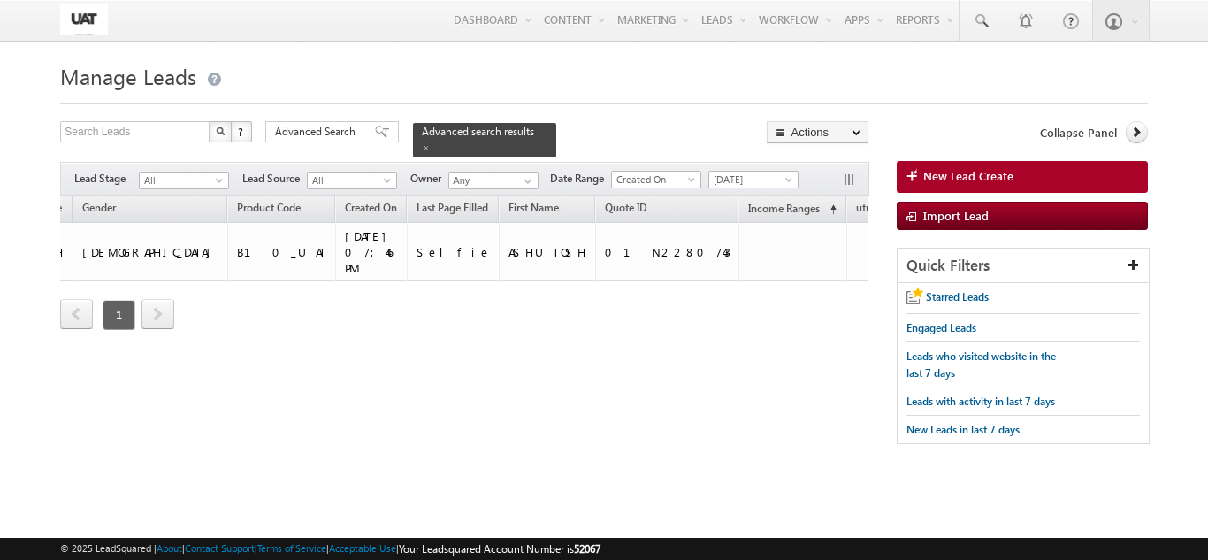
click at [376, 327] on div "Owner Lead Name DOB Phone Number Product Name" at bounding box center [464, 275] width 808 height 161
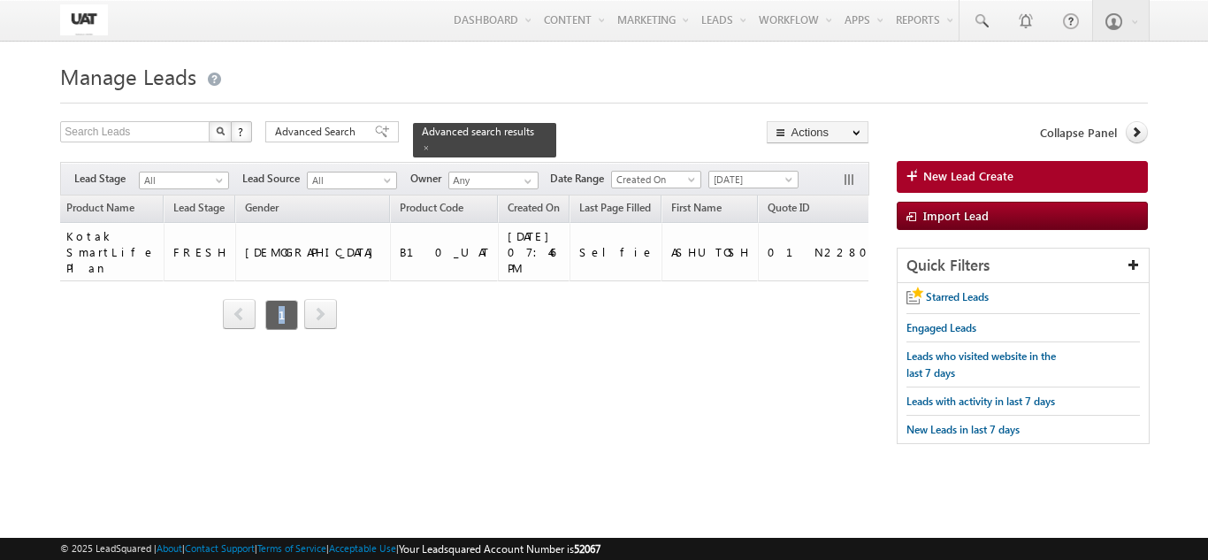
scroll to position [0, 1020]
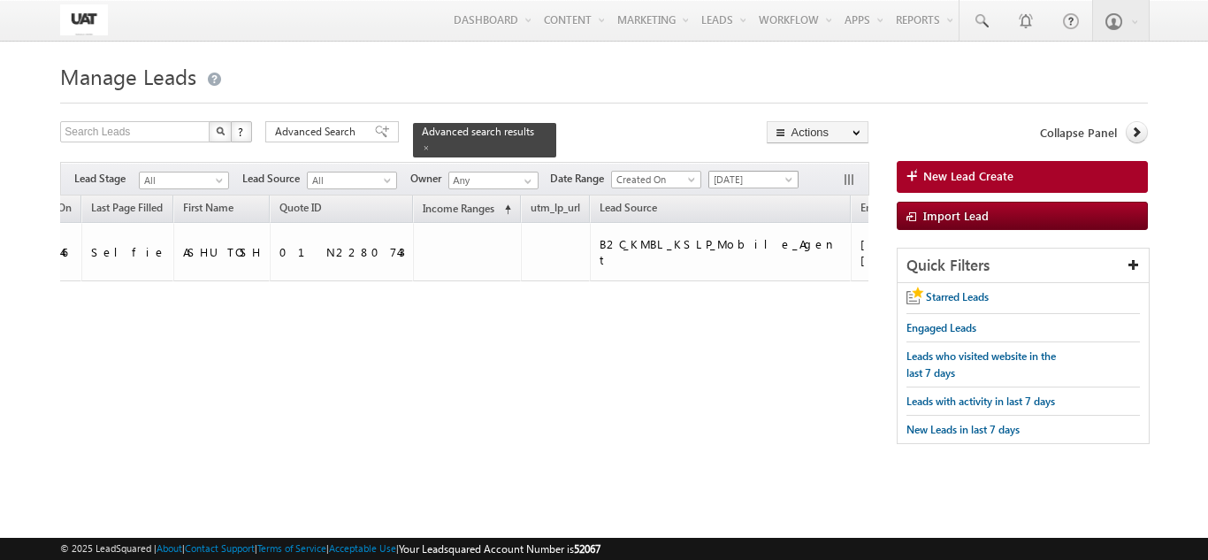
click at [748, 172] on span "[DATE]" at bounding box center [751, 180] width 84 height 16
click at [640, 309] on div "Owner Lead Name DOB Phone Number Product Name" at bounding box center [464, 275] width 808 height 161
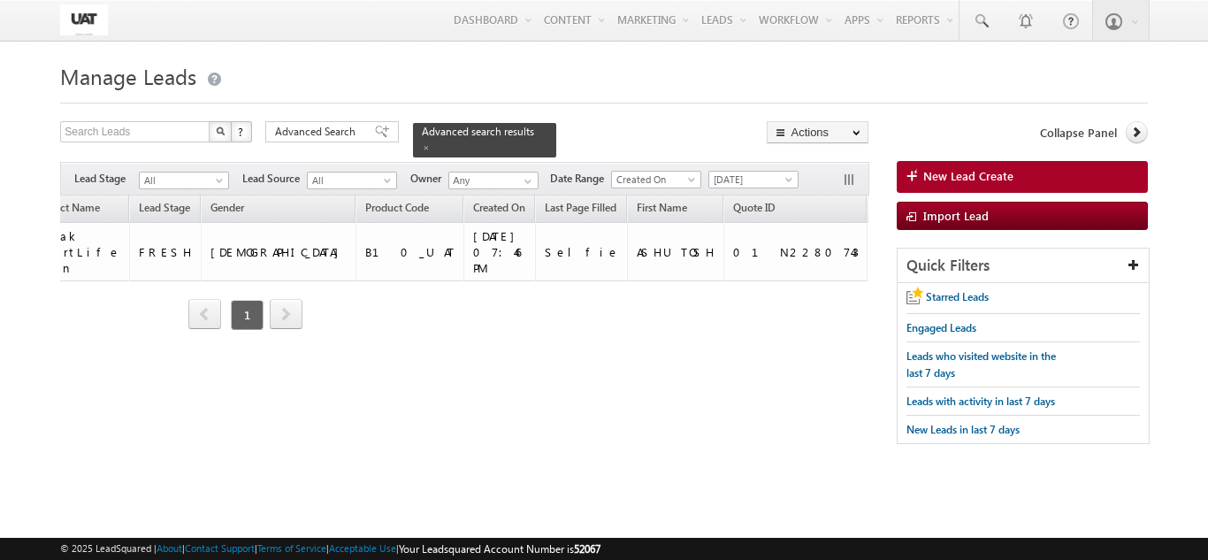
scroll to position [0, 556]
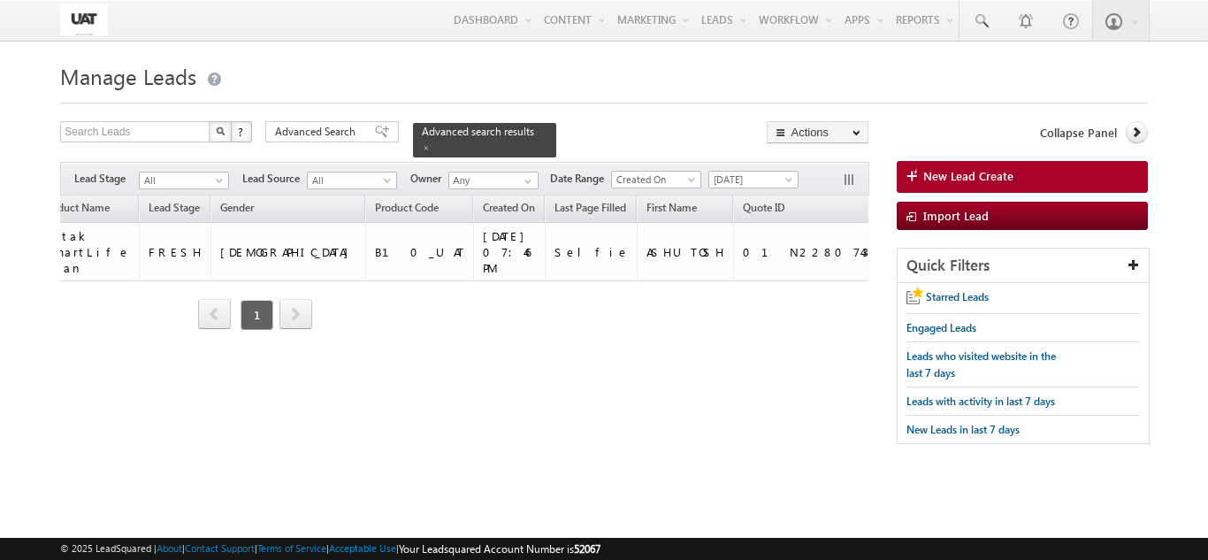
drag, startPoint x: 295, startPoint y: 346, endPoint x: 533, endPoint y: 381, distance: 241.4
click at [533, 379] on div "Tags × Select at-least one lead to tag... × Close Owner Lead Name DOB" at bounding box center [464, 286] width 808 height 183
click at [300, 374] on div "Tags × Select at-least one lead to tag... × Close Owner Lead Name DOB" at bounding box center [464, 286] width 808 height 183
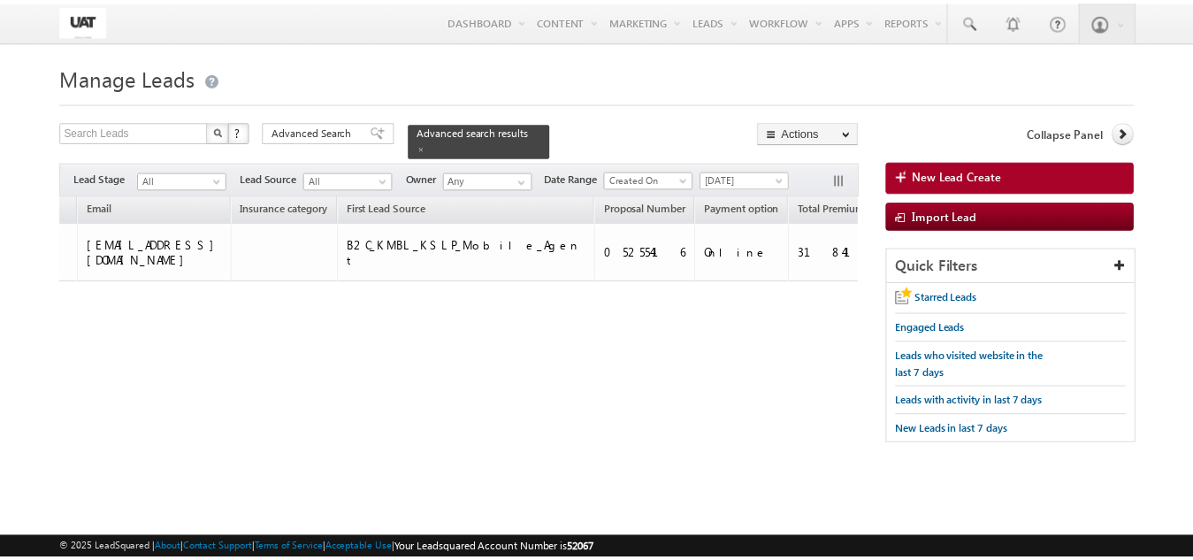
scroll to position [0, 1787]
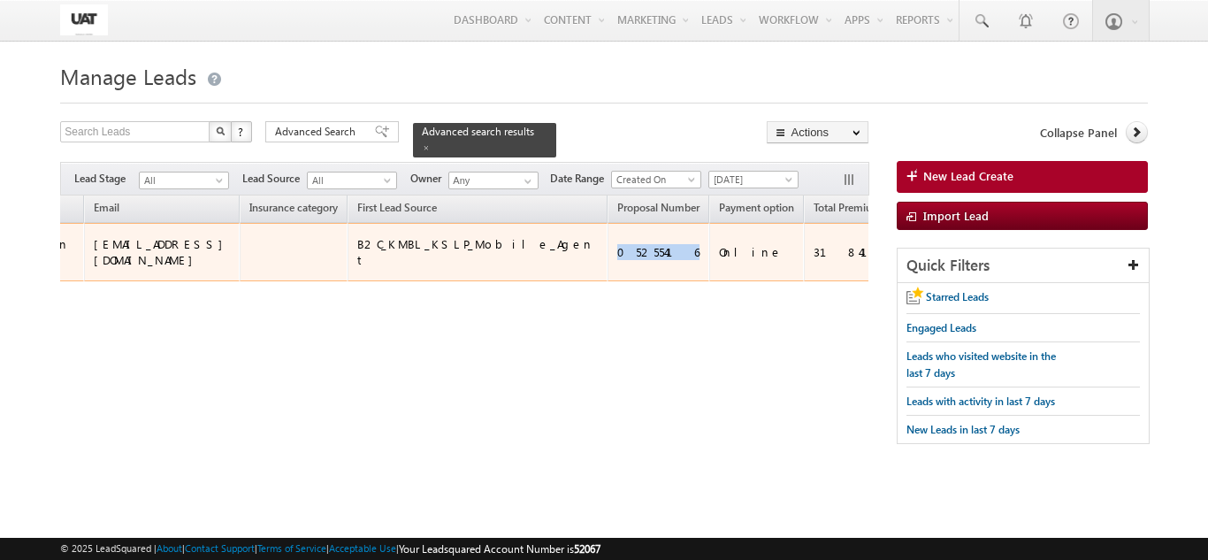
drag, startPoint x: 310, startPoint y: 256, endPoint x: 240, endPoint y: 249, distance: 70.1
click at [240, 249] on tr "Shweta UAT ASHUTOSH CHAUHAN 04/03/1999 +91-8957148876 Kotak SmartLife Plan FRES…" at bounding box center [707, 252] width 4869 height 58
copy tr "05255416"
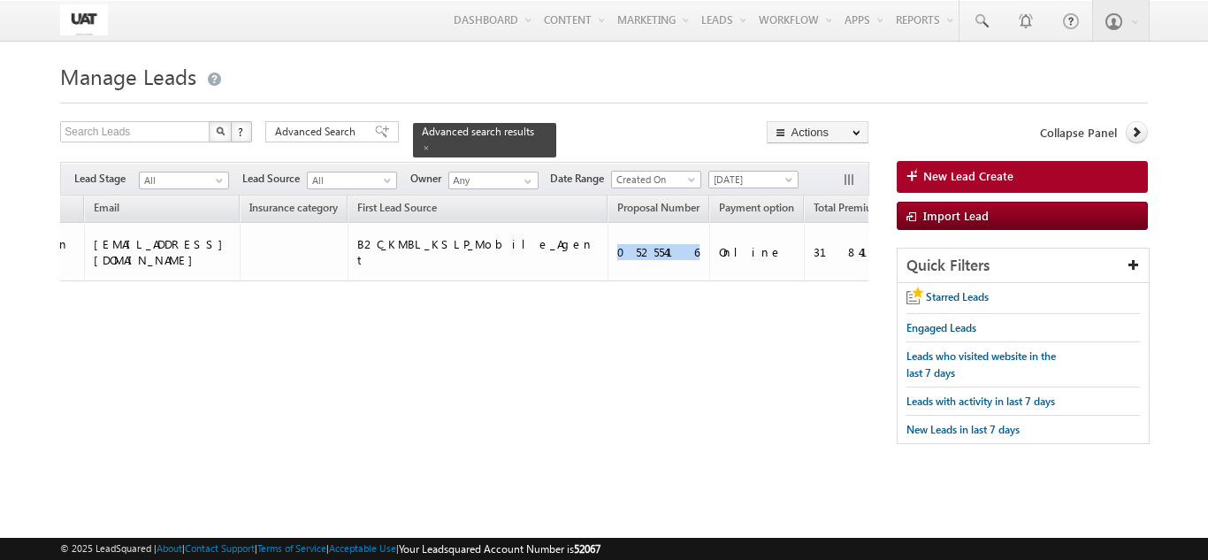
click at [608, 270] on td "05255416" at bounding box center [659, 252] width 102 height 58
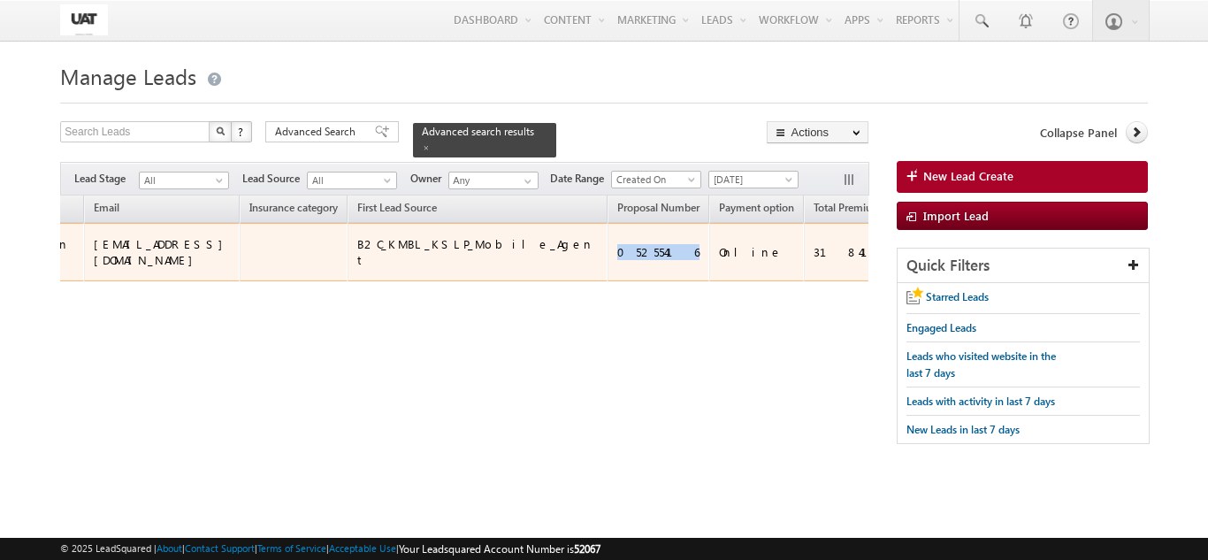
click at [617, 253] on div "05255416" at bounding box center [659, 252] width 84 height 16
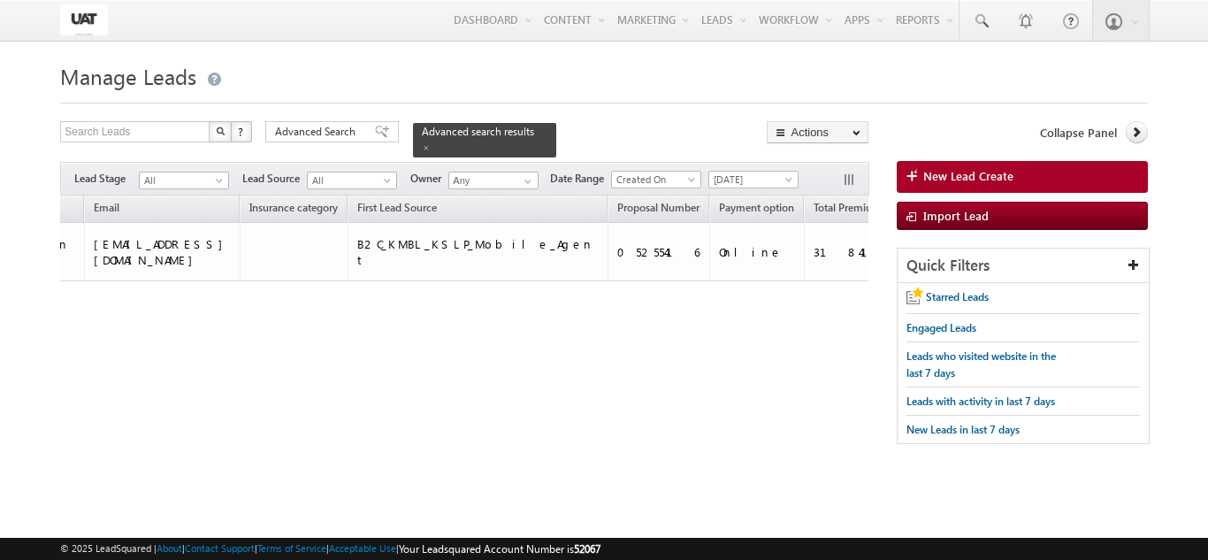
drag, startPoint x: 297, startPoint y: 325, endPoint x: 292, endPoint y: 265, distance: 60.4
click at [294, 324] on div "Owner Lead Name DOB Phone Number Product Name" at bounding box center [464, 275] width 808 height 161
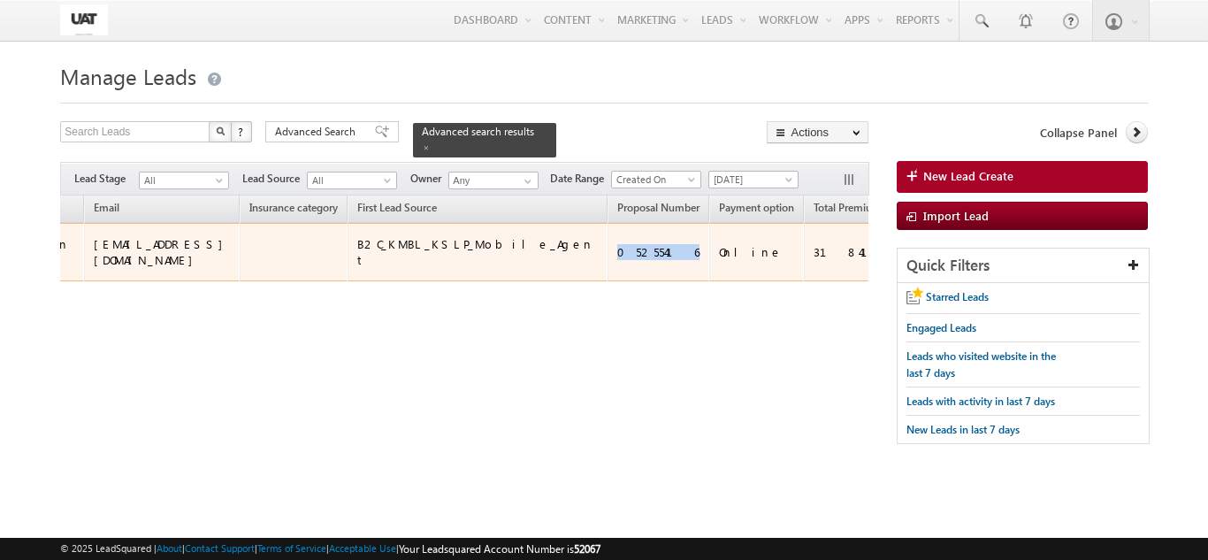
drag, startPoint x: 300, startPoint y: 253, endPoint x: 250, endPoint y: 247, distance: 49.9
click at [617, 247] on div "05255416" at bounding box center [659, 252] width 84 height 16
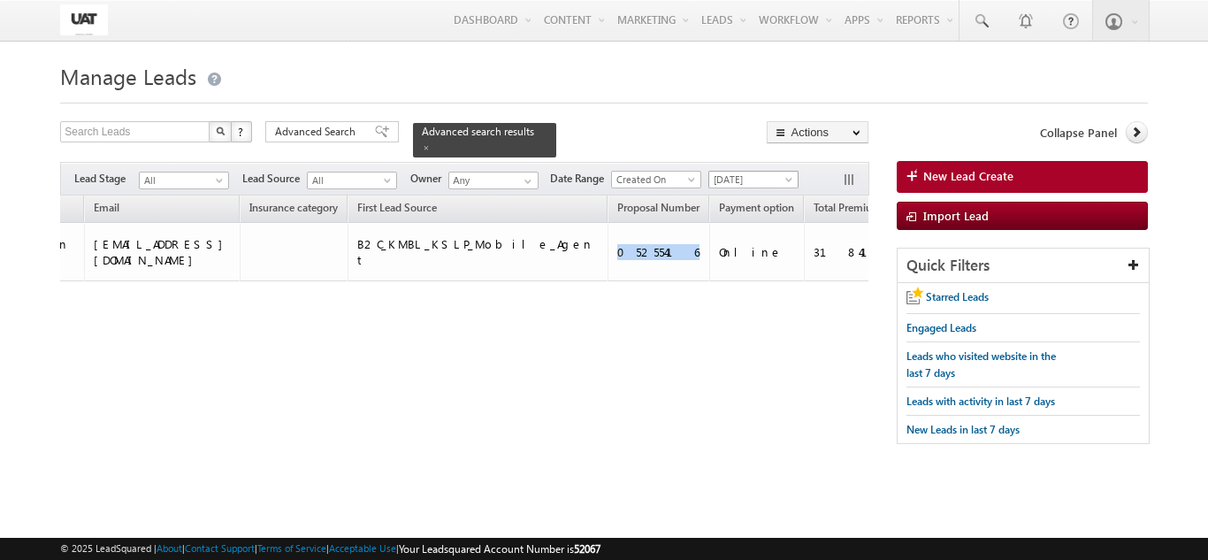
click at [749, 174] on span "[DATE]" at bounding box center [751, 180] width 84 height 16
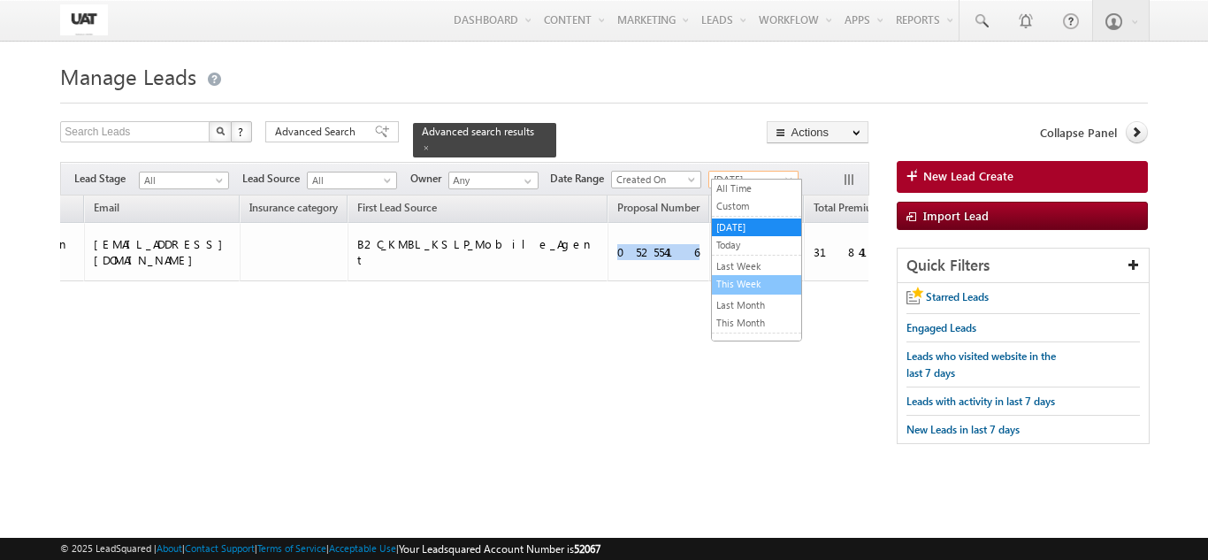
click at [748, 282] on link "This Week" at bounding box center [756, 284] width 89 height 16
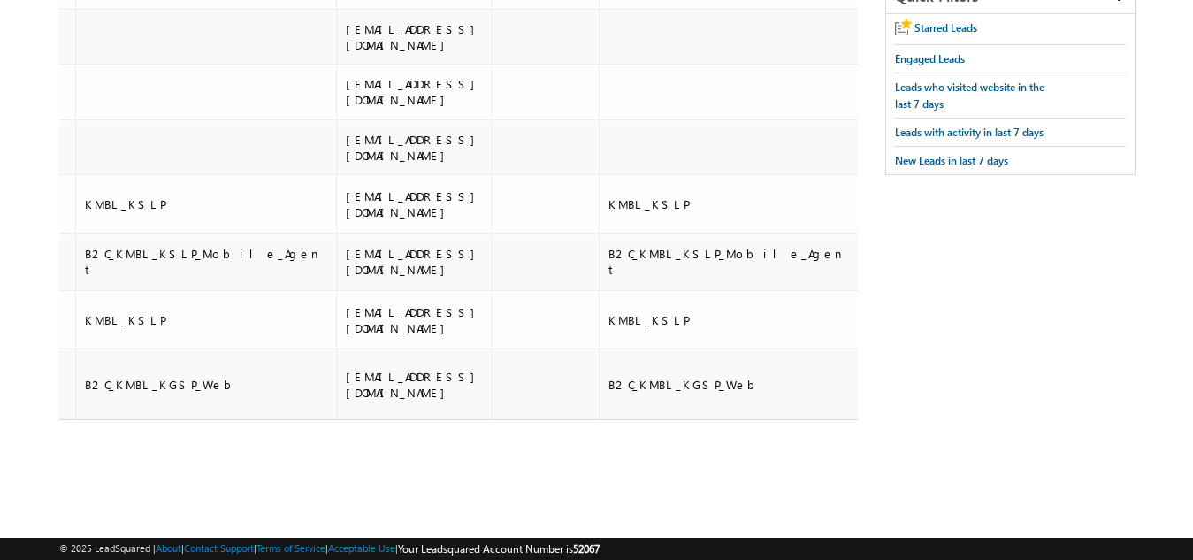
scroll to position [0, 1788]
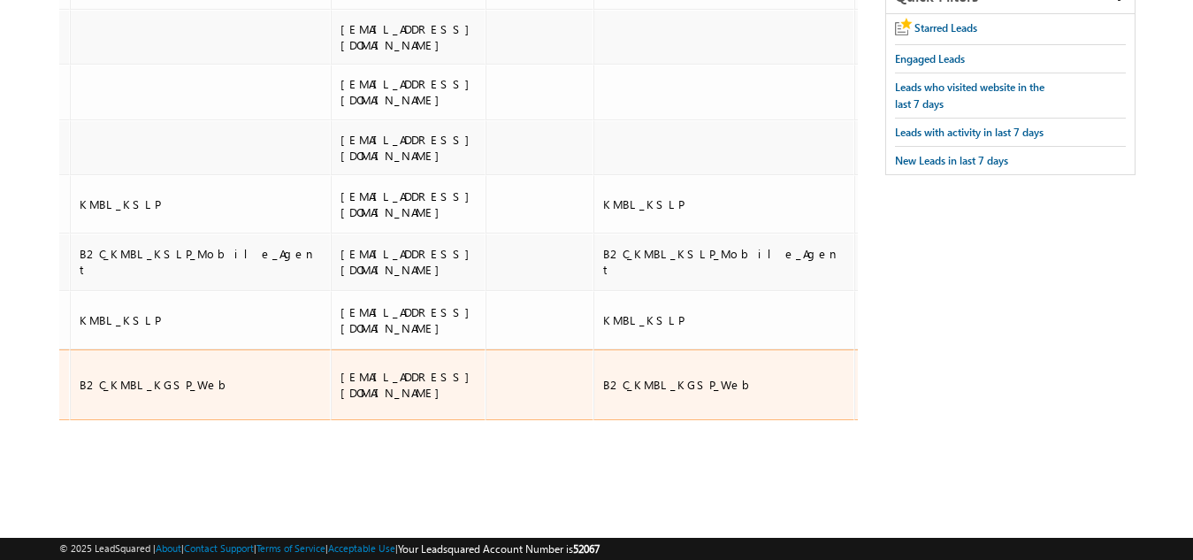
drag, startPoint x: 456, startPoint y: 379, endPoint x: 393, endPoint y: 378, distance: 63.7
click at [854, 378] on td "05258356" at bounding box center [915, 385] width 123 height 72
copy div "05258356"
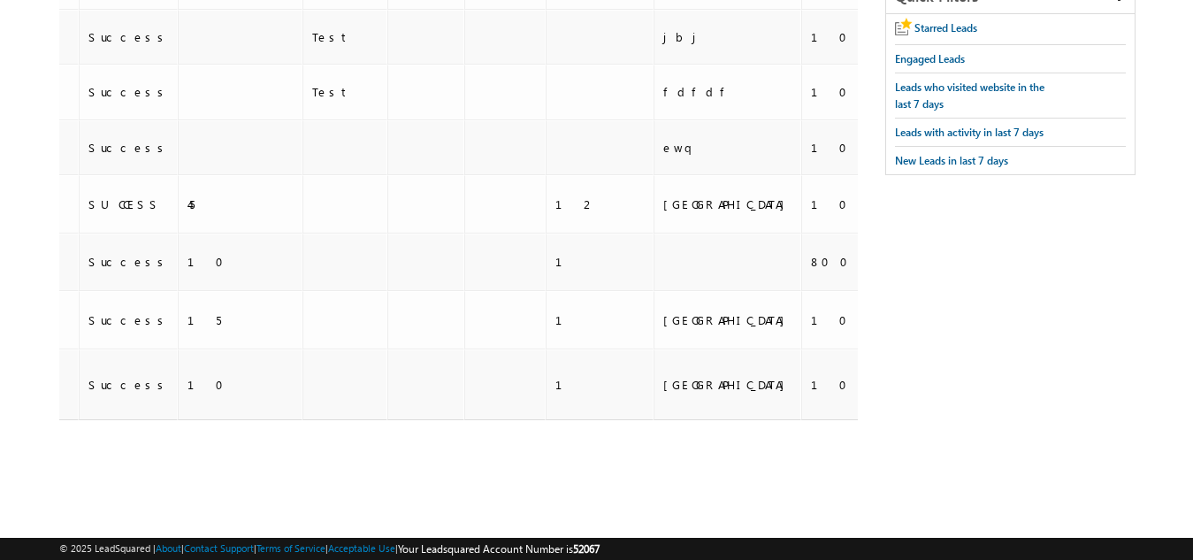
scroll to position [0, 3179]
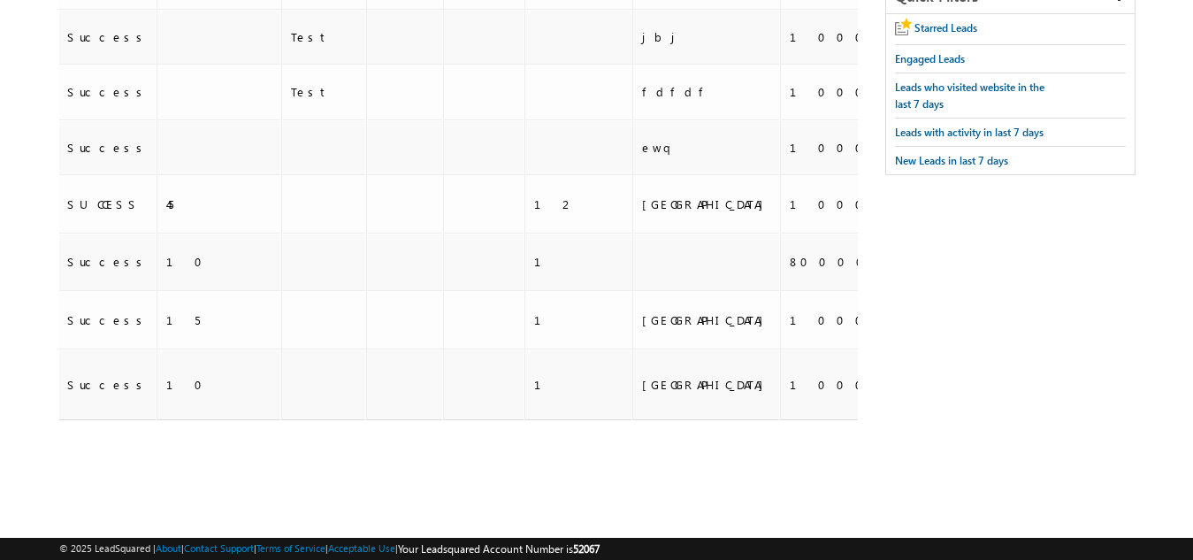
drag, startPoint x: 674, startPoint y: 495, endPoint x: 687, endPoint y: 497, distance: 13.4
click at [687, 497] on div "Tags × Select at-least one lead to tag... × Close Owner Lead Name DOB" at bounding box center [458, 223] width 799 height 592
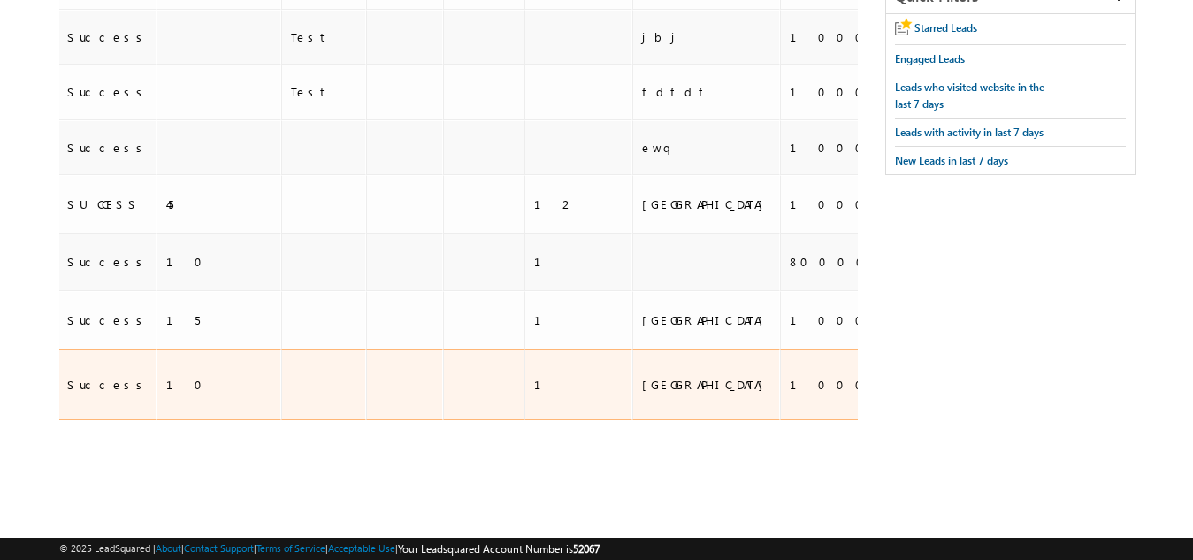
drag, startPoint x: 471, startPoint y: 388, endPoint x: 397, endPoint y: 373, distance: 75.8
copy tr "103337925"
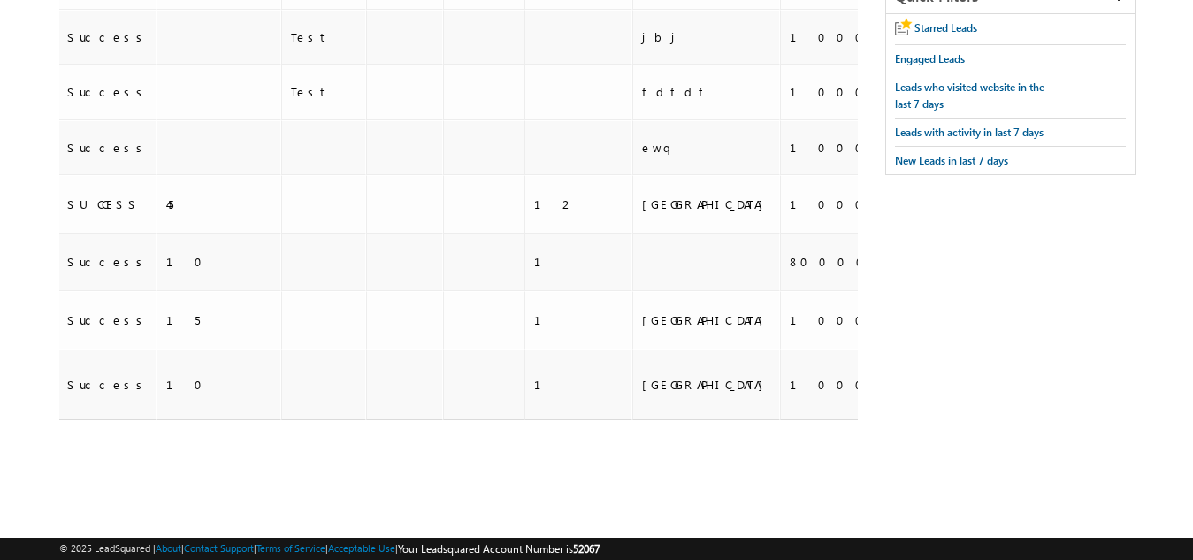
click at [640, 477] on div "Owner Lead Name DOB Phone Number Product Name" at bounding box center [458, 212] width 799 height 570
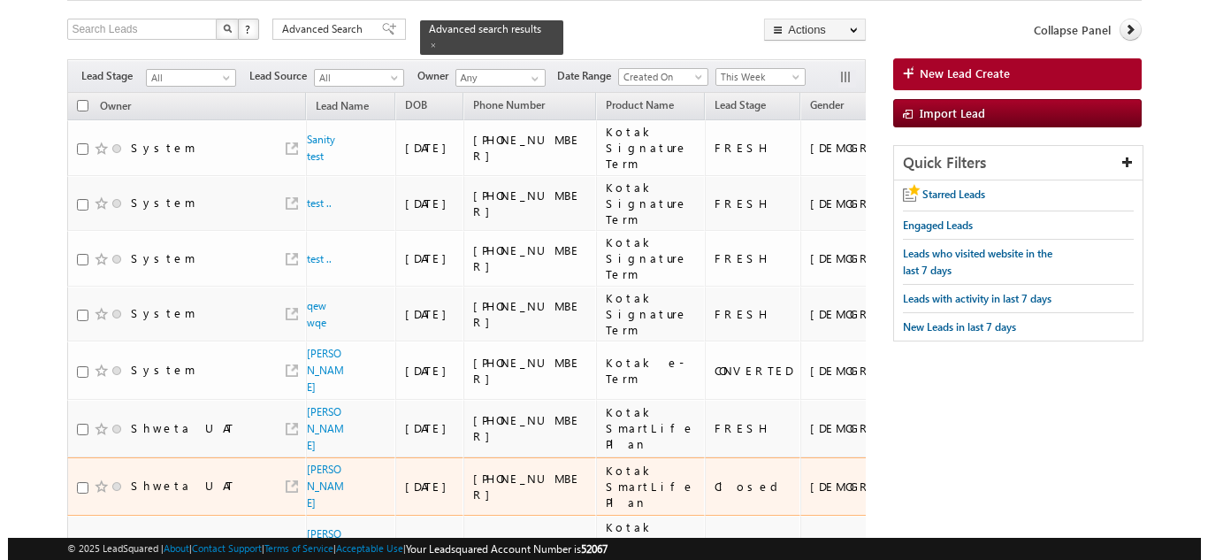
scroll to position [0, 0]
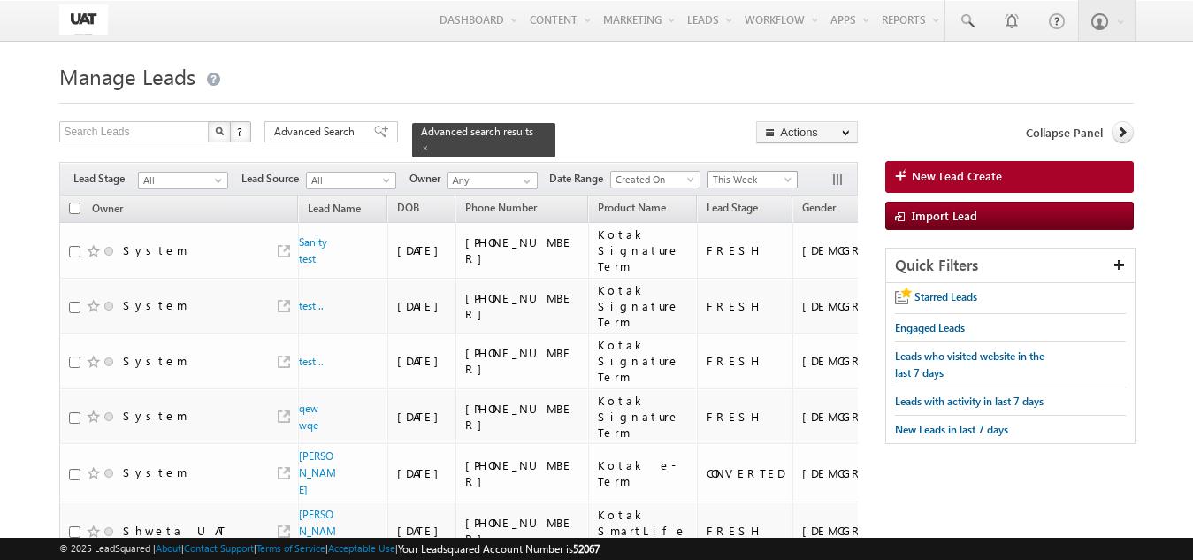
click at [747, 172] on span "This Week" at bounding box center [750, 180] width 84 height 16
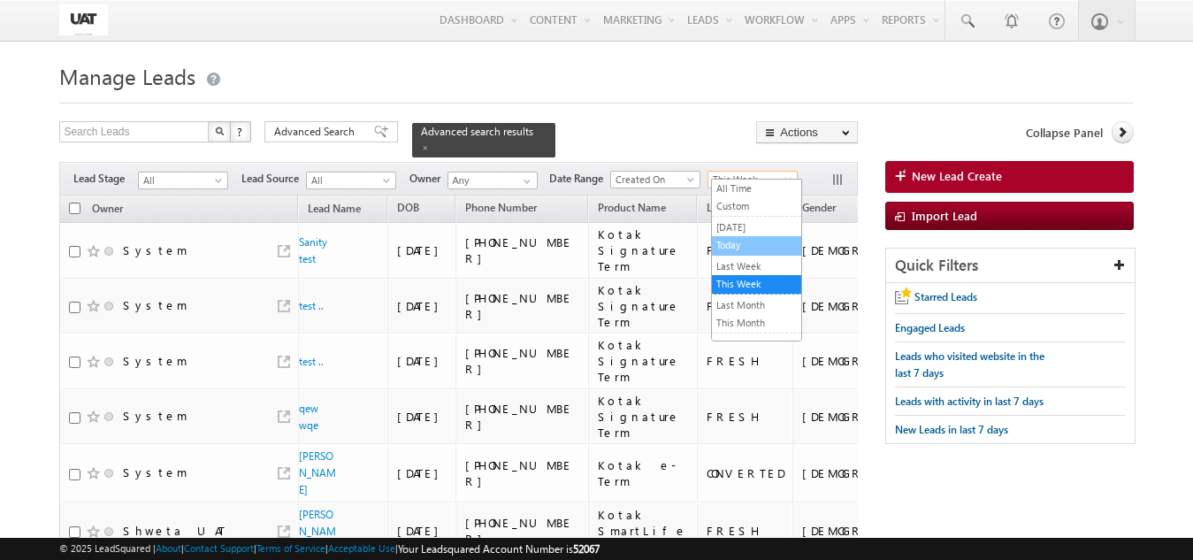
click at [739, 253] on link "Today" at bounding box center [756, 245] width 89 height 16
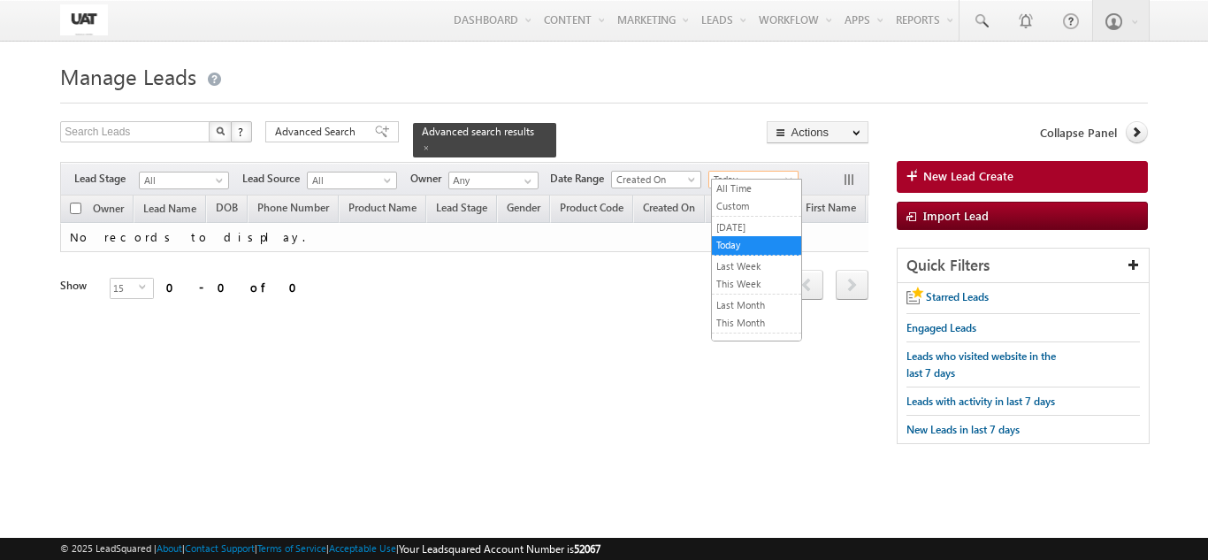
click at [727, 172] on span "Today" at bounding box center [751, 180] width 84 height 16
click at [743, 220] on link "[DATE]" at bounding box center [756, 227] width 89 height 16
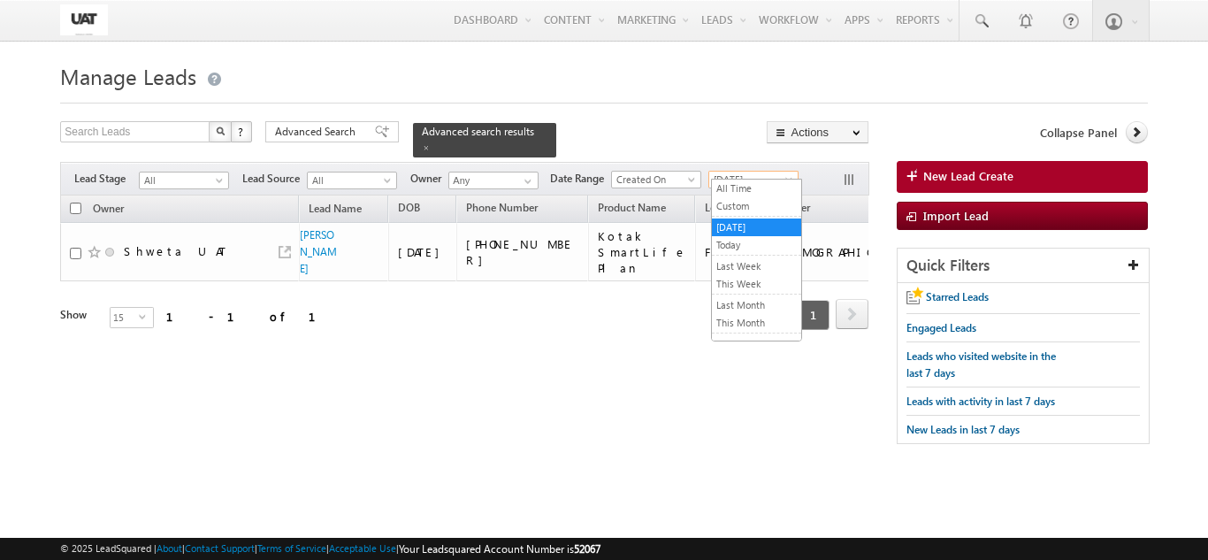
click at [728, 172] on span "[DATE]" at bounding box center [751, 180] width 84 height 16
click at [741, 181] on link "All Time" at bounding box center [756, 188] width 89 height 16
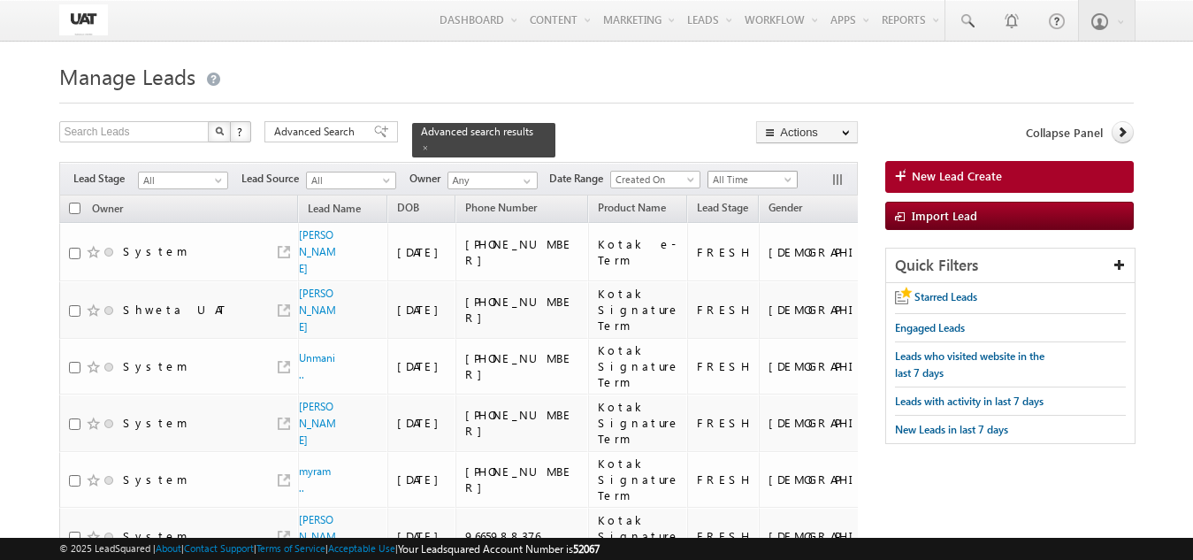
click at [753, 172] on span "All Time" at bounding box center [750, 180] width 84 height 16
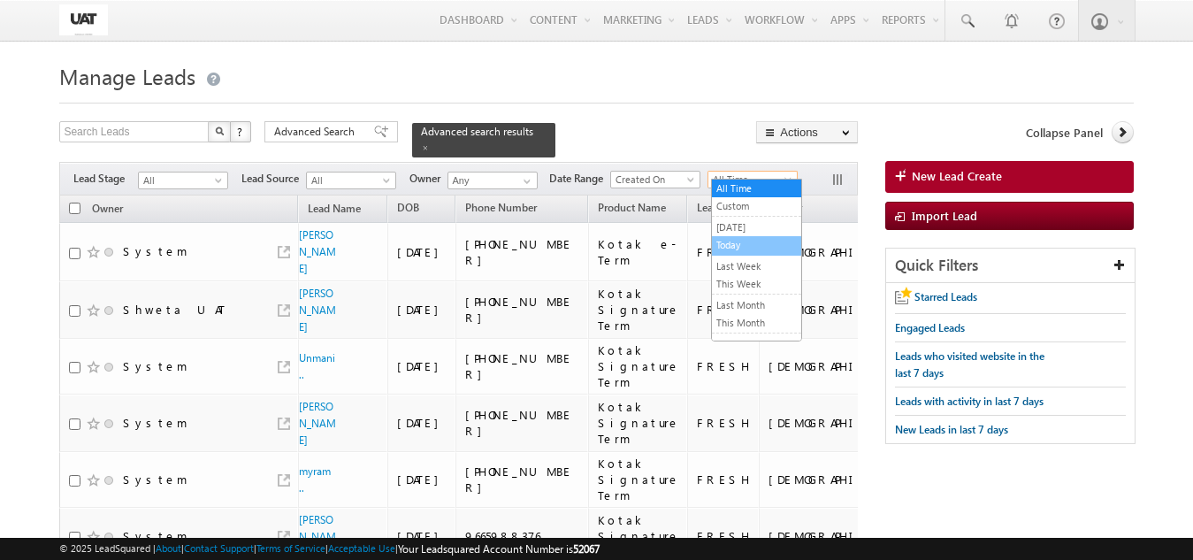
click at [749, 252] on link "Today" at bounding box center [756, 245] width 89 height 16
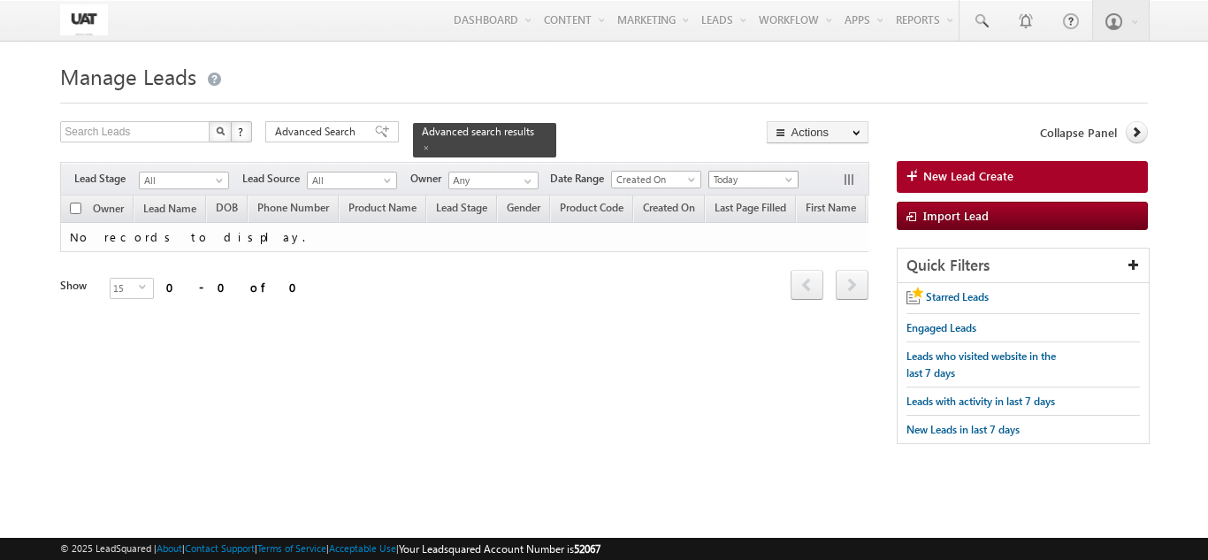
click at [731, 175] on span "Today" at bounding box center [751, 180] width 84 height 16
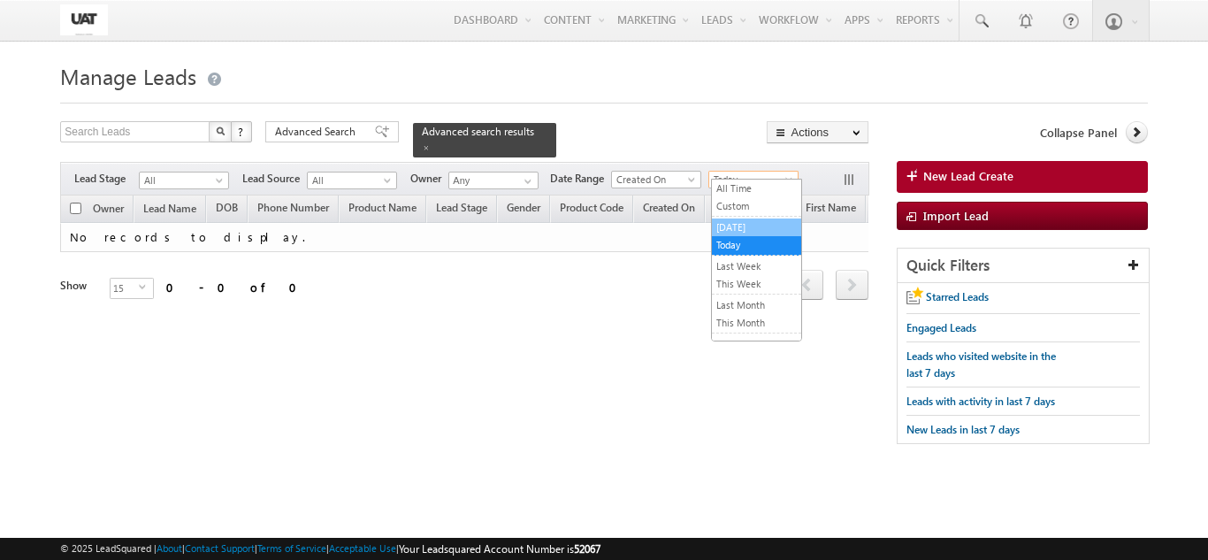
click at [743, 234] on link "[DATE]" at bounding box center [756, 227] width 89 height 16
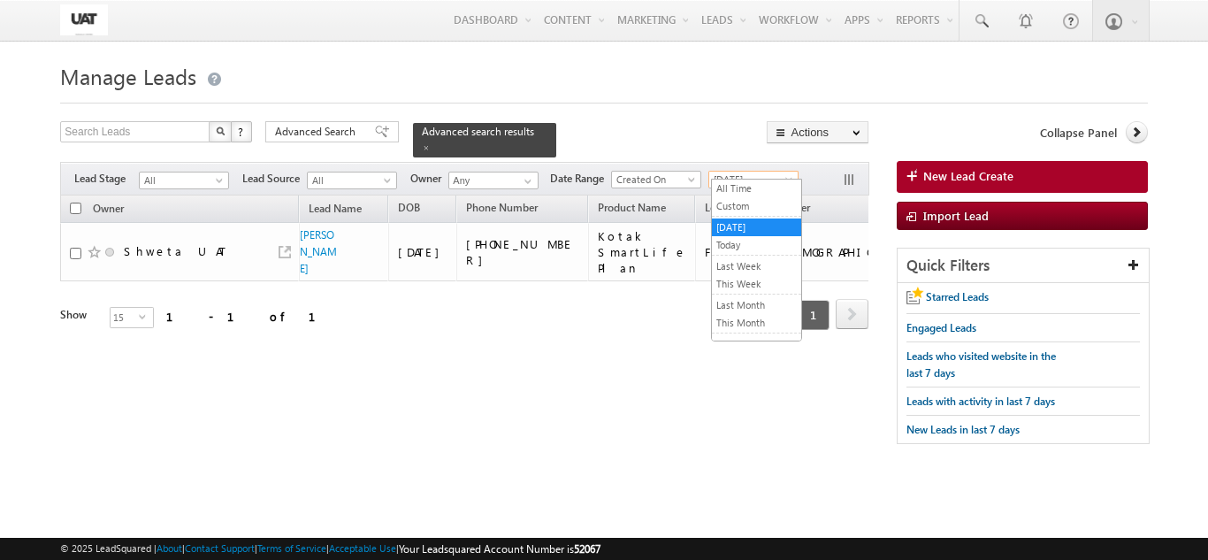
click at [743, 172] on span "[DATE]" at bounding box center [751, 180] width 84 height 16
click at [735, 241] on link "Today" at bounding box center [756, 245] width 89 height 16
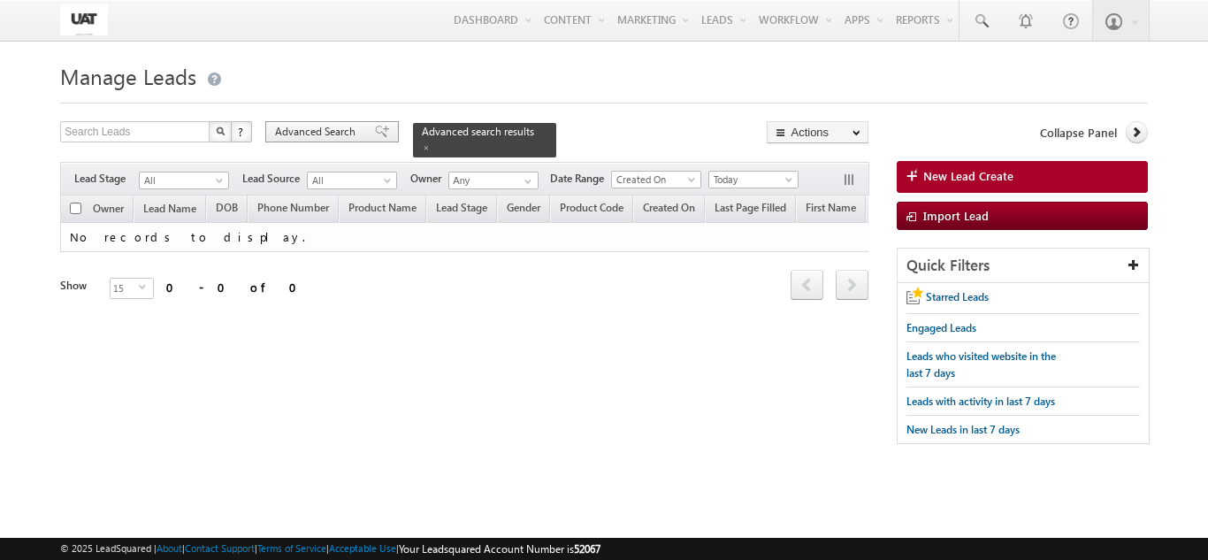
click at [318, 136] on span "Advanced Search" at bounding box center [318, 132] width 86 height 16
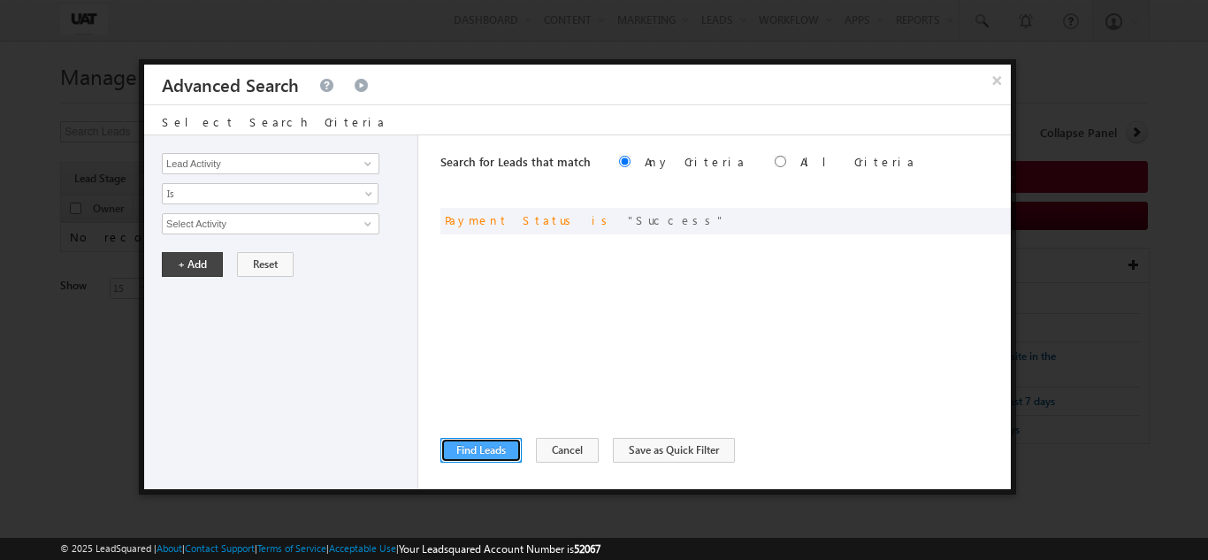
click at [488, 449] on button "Find Leads" at bounding box center [480, 450] width 81 height 25
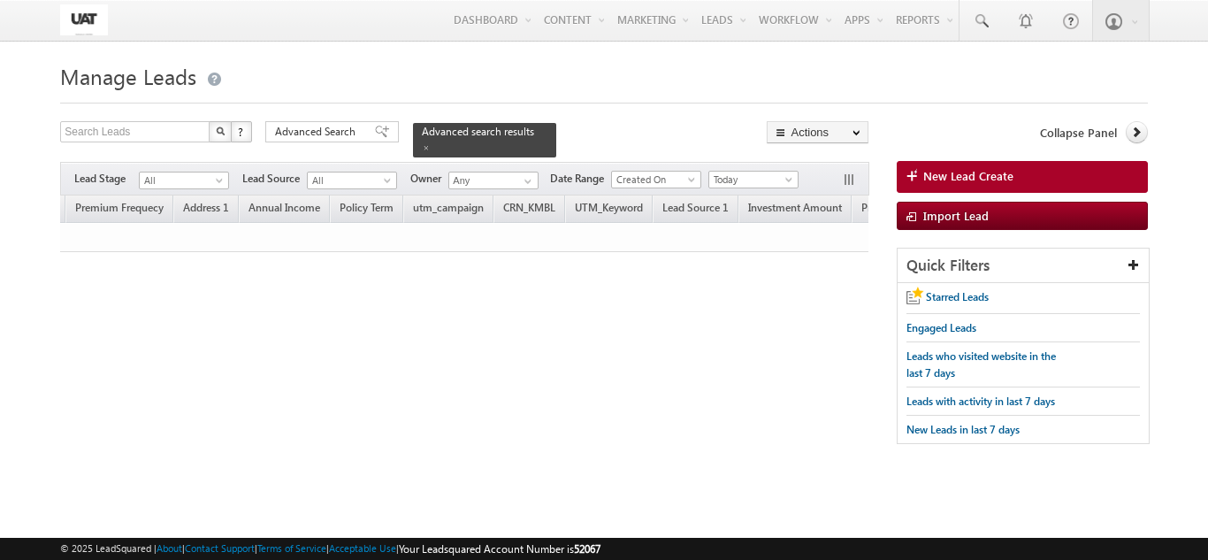
scroll to position [0, 2870]
click at [717, 172] on span "Today" at bounding box center [751, 180] width 84 height 16
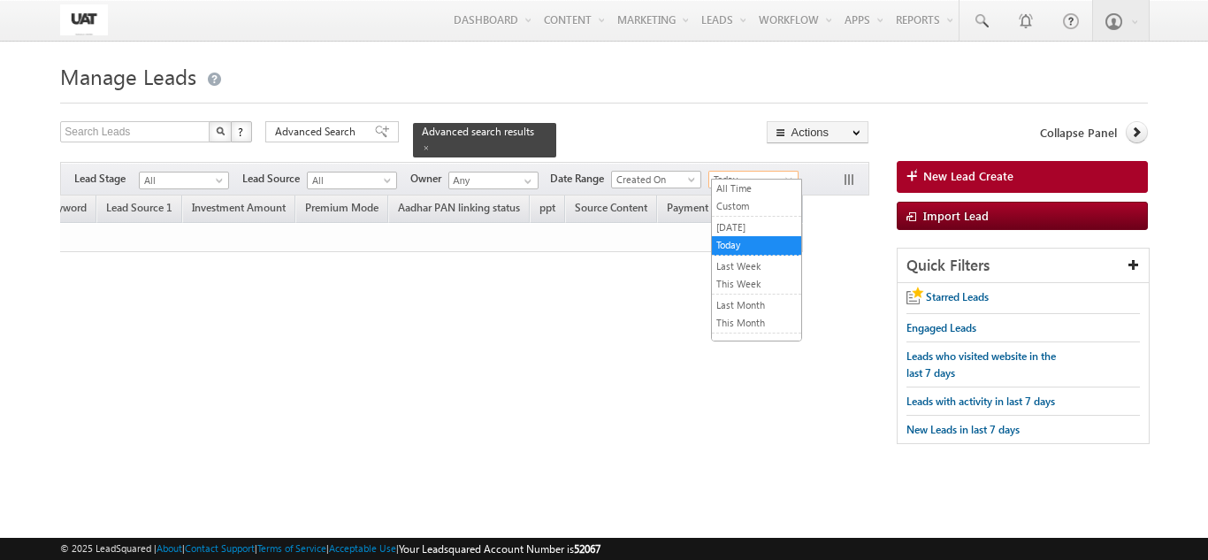
click at [394, 142] on div "Advanced Search Advanced Search Advanced search results" at bounding box center [410, 139] width 291 height 36
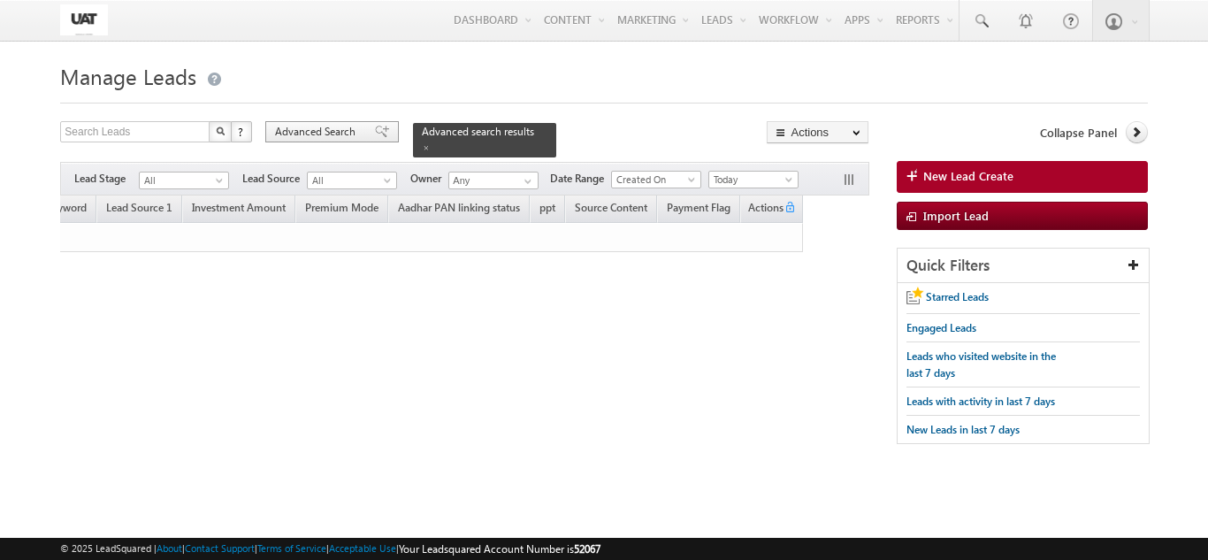
click at [355, 134] on span "Advanced Search" at bounding box center [318, 132] width 86 height 16
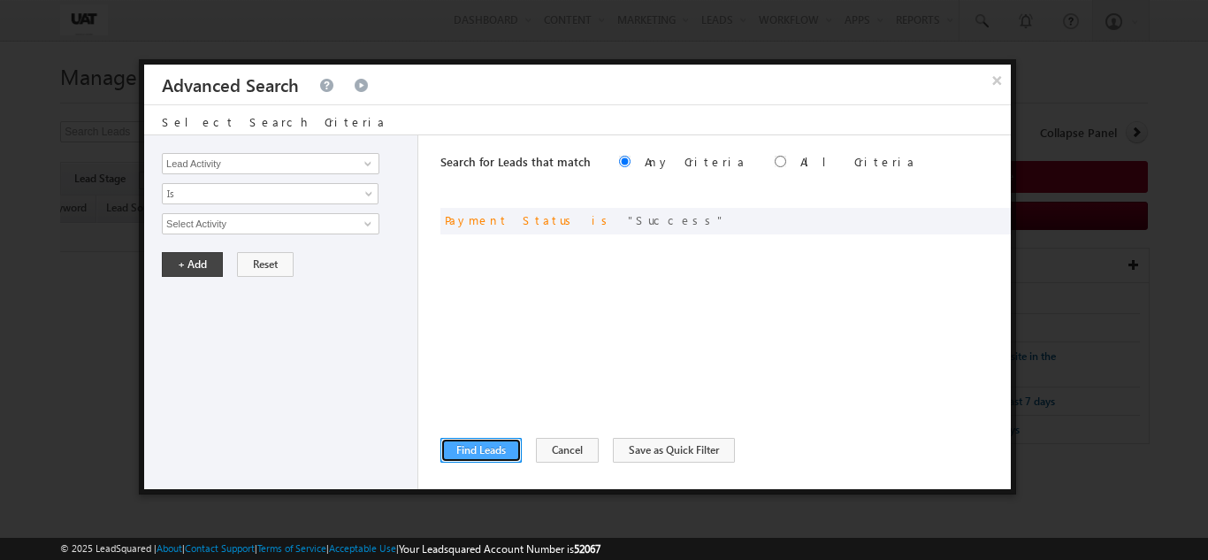
click at [483, 451] on button "Find Leads" at bounding box center [480, 450] width 81 height 25
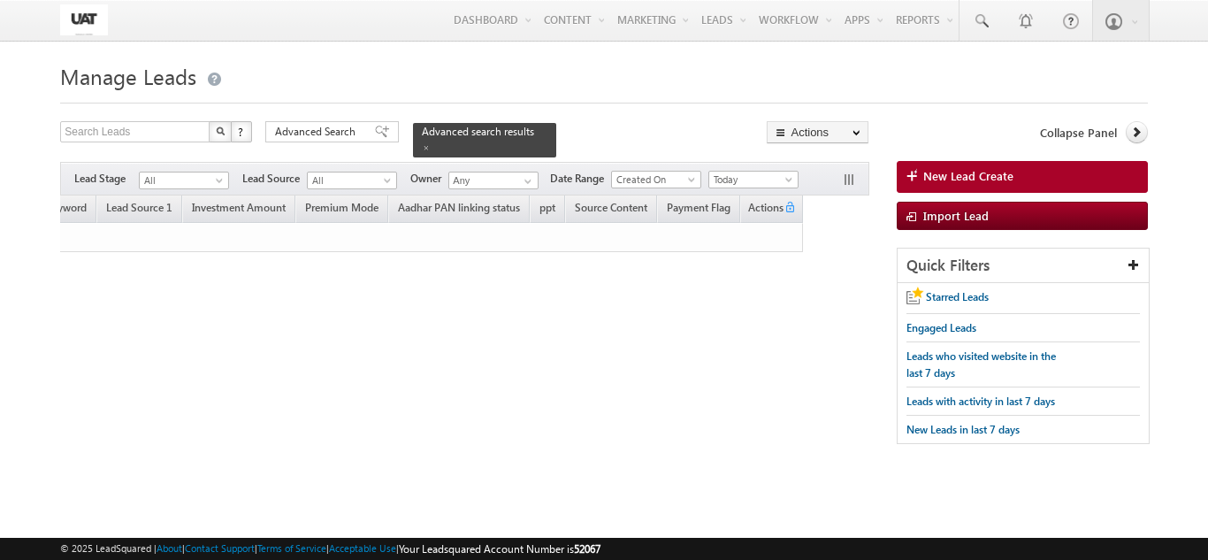
click at [744, 162] on div "Filters Lead Stage All All Lead Source All All Owner Any Any Date Range Go 08/1…" at bounding box center [464, 179] width 808 height 34
click at [746, 172] on span "Today" at bounding box center [751, 180] width 84 height 16
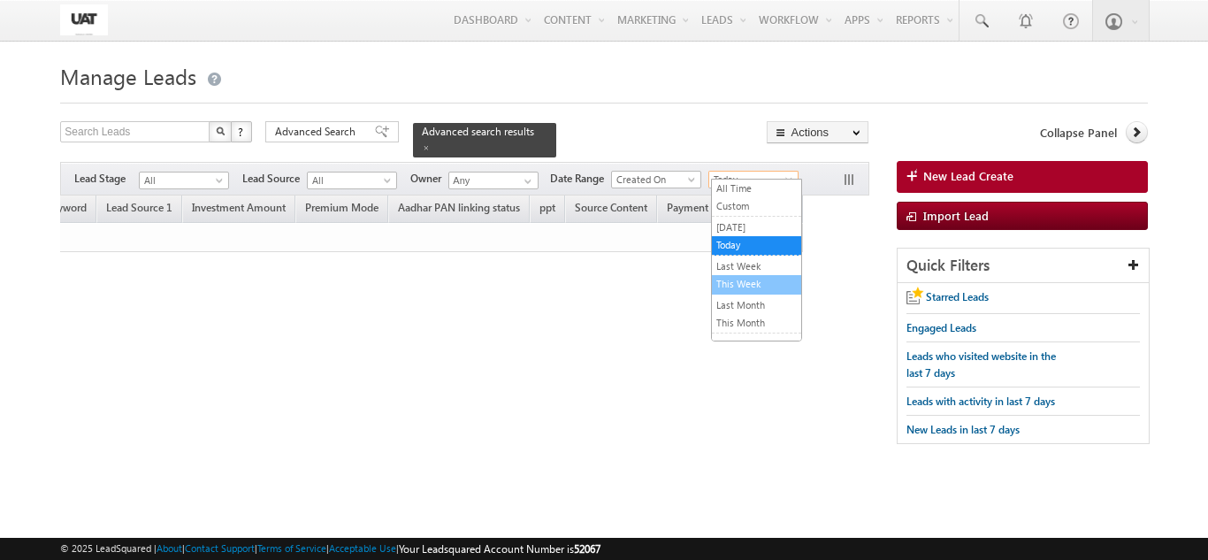
click at [768, 292] on link "This Week" at bounding box center [756, 284] width 89 height 16
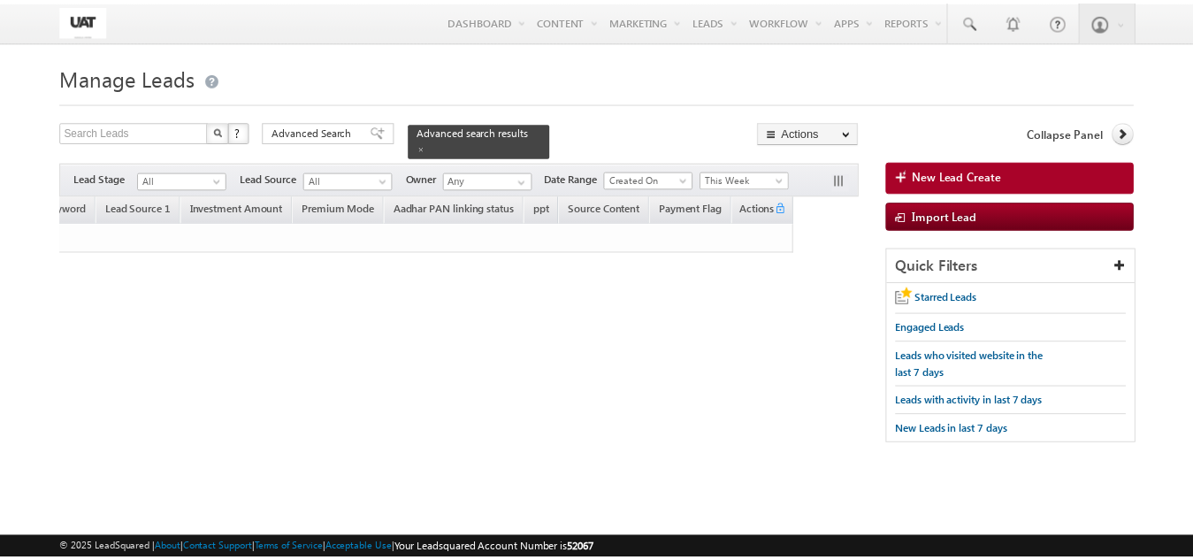
scroll to position [0, 0]
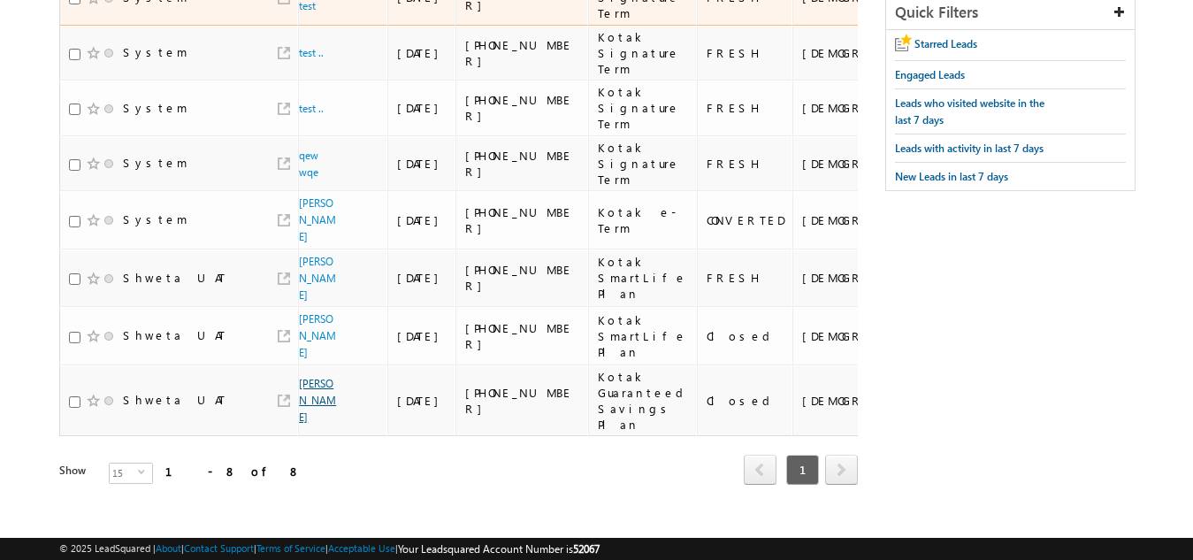
scroll to position [269, 0]
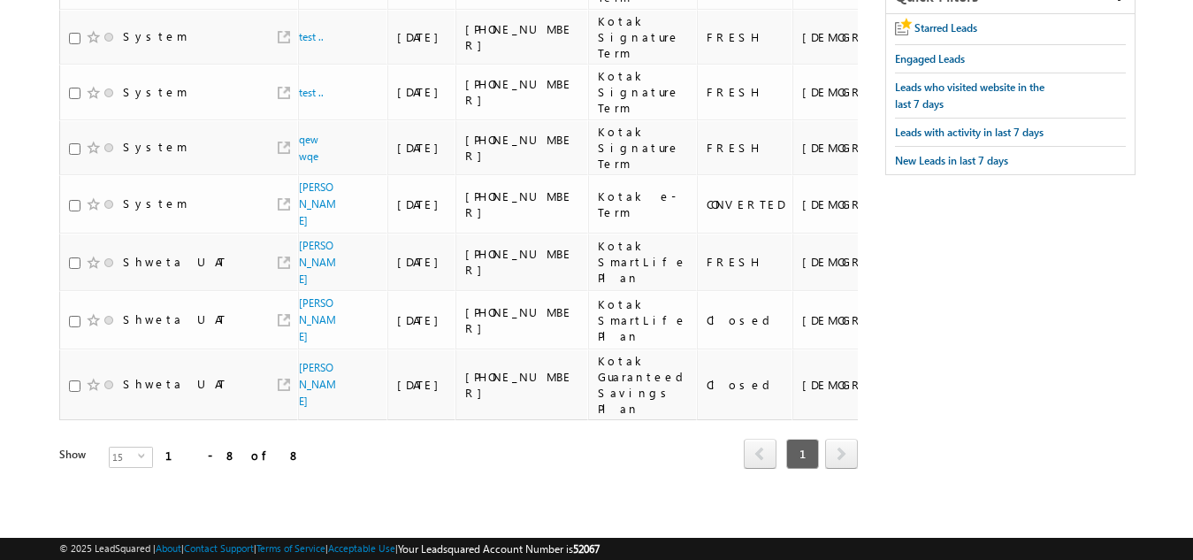
drag, startPoint x: 182, startPoint y: 473, endPoint x: 251, endPoint y: 476, distance: 69.0
click at [251, 476] on div "Owner Lead Name DOB Phone Number Product Name" at bounding box center [458, 212] width 799 height 570
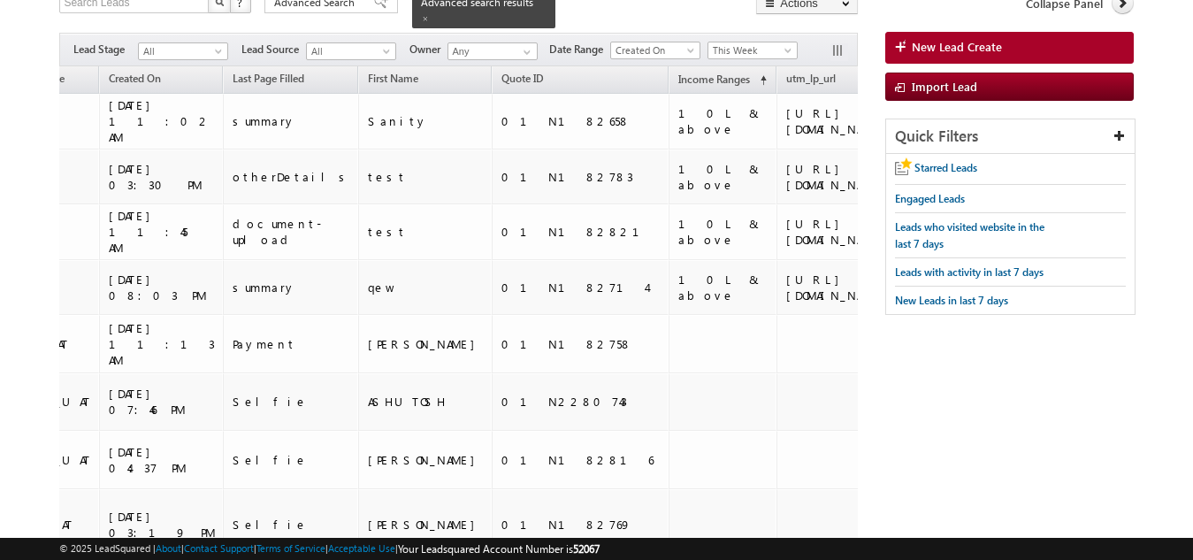
scroll to position [4, 0]
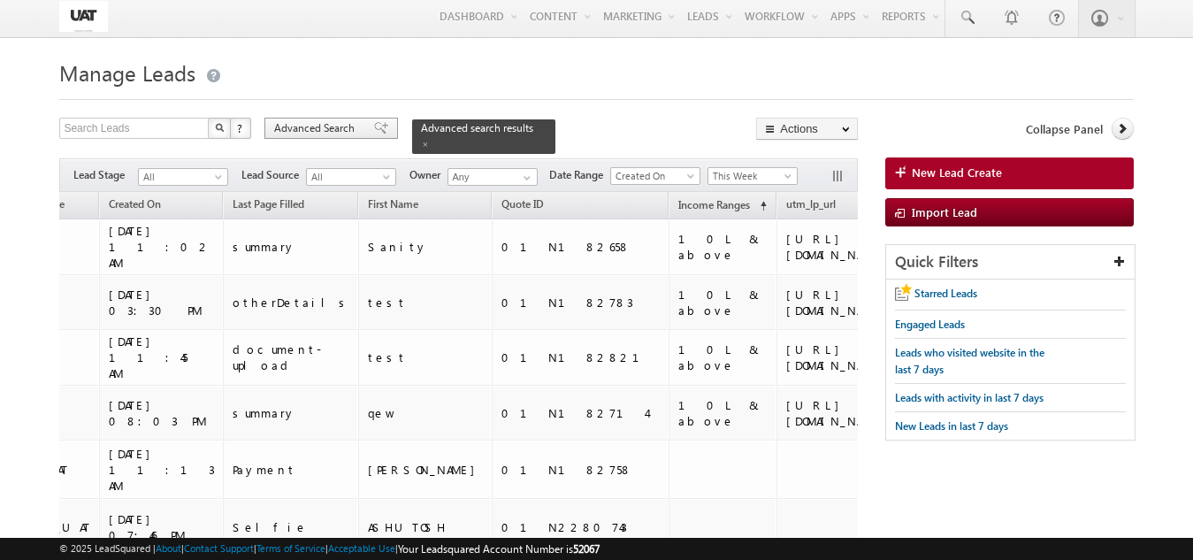
click at [310, 138] on div "Advanced Search" at bounding box center [331, 128] width 134 height 21
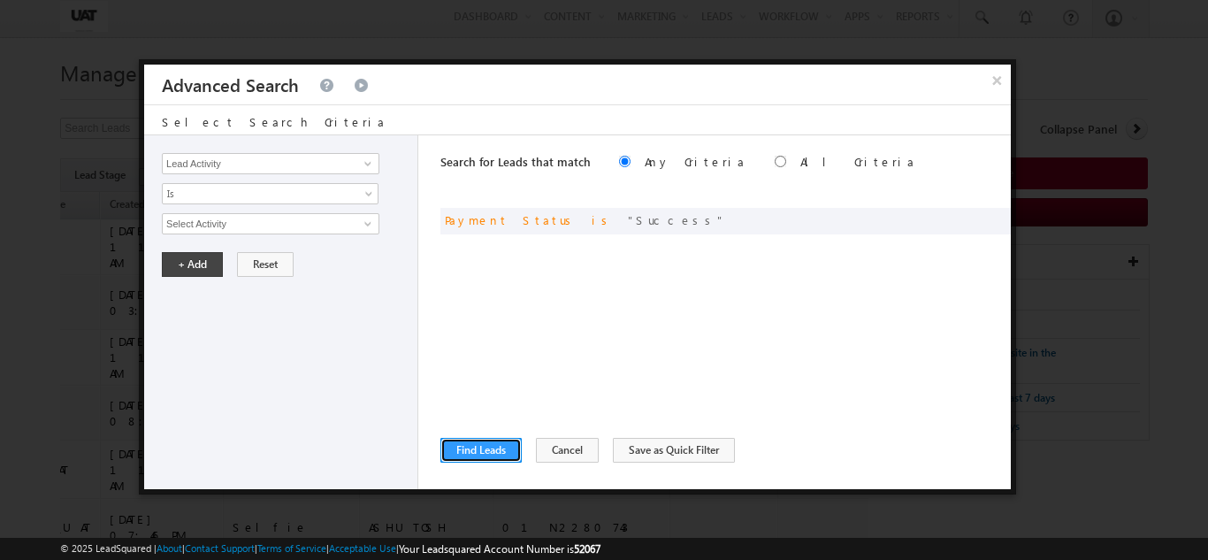
click at [497, 443] on button "Find Leads" at bounding box center [480, 450] width 81 height 25
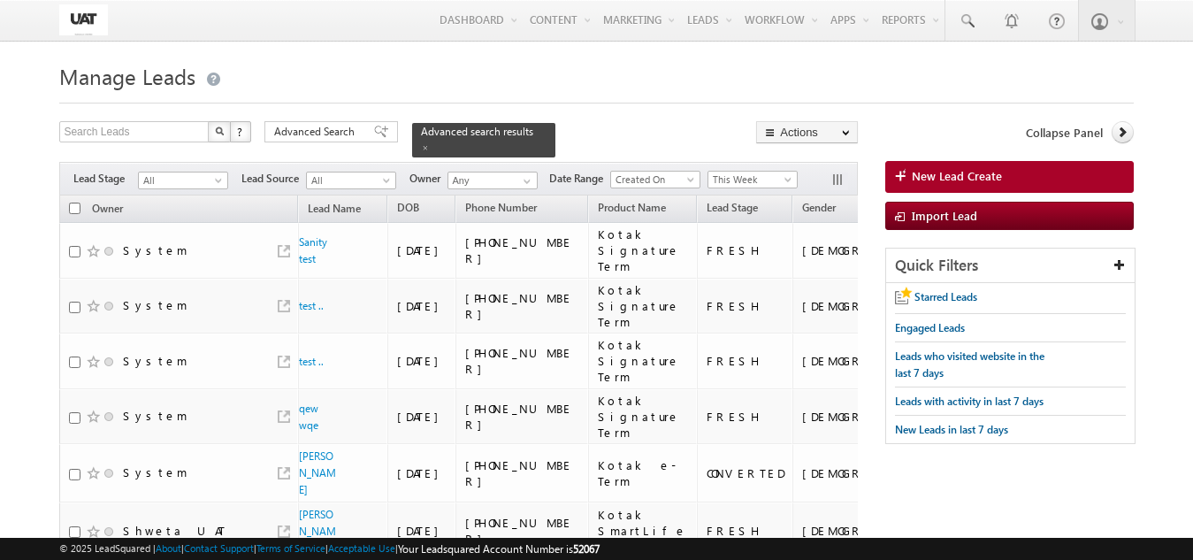
click at [305, 80] on h1 "Manage Leads" at bounding box center [596, 74] width 1074 height 34
click at [174, 27] on div "Menu Shweta UAT [PERSON_NAME]uat @kota [DOMAIN_NAME]" at bounding box center [596, 21] width 1074 height 42
